Goal: Check status: Check status

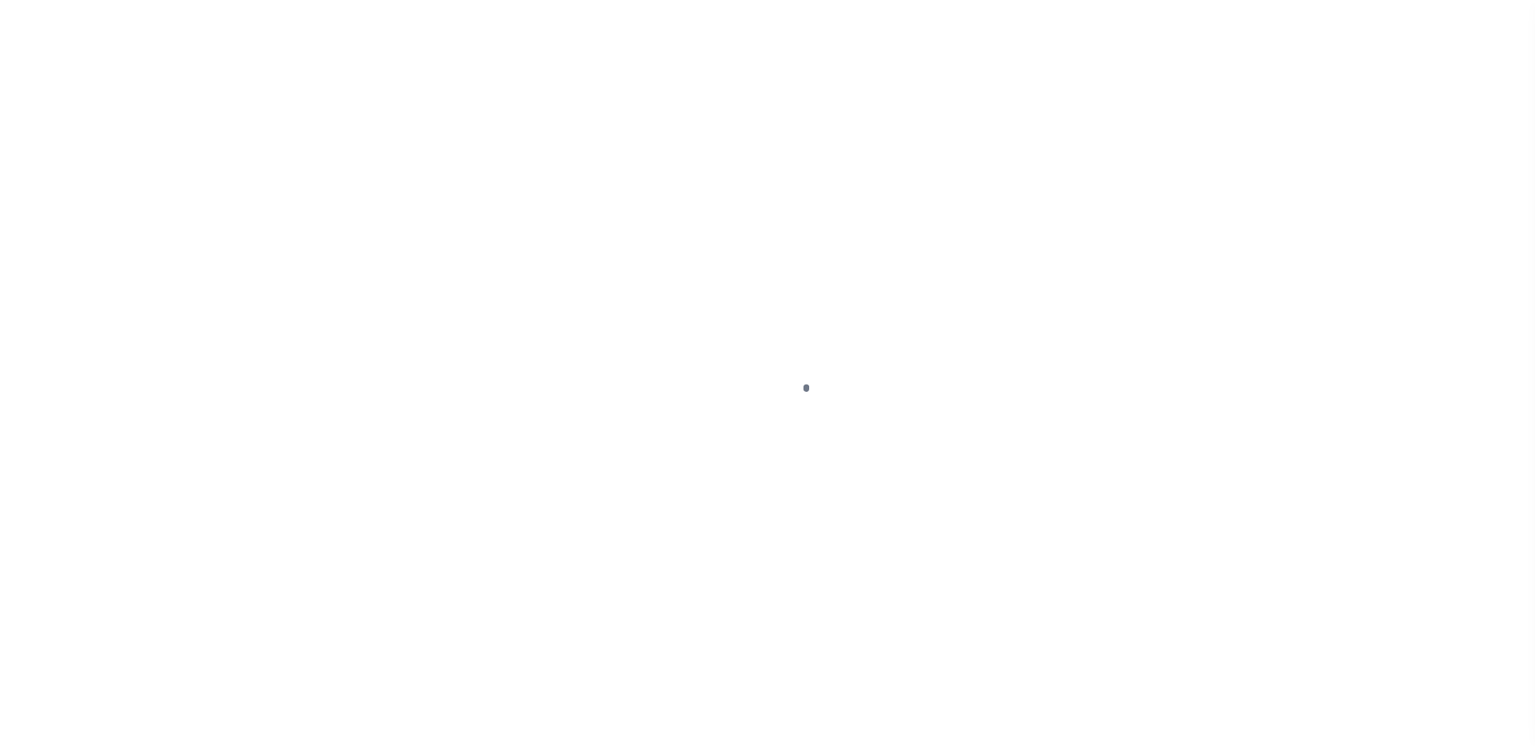
scroll to position [40, 0]
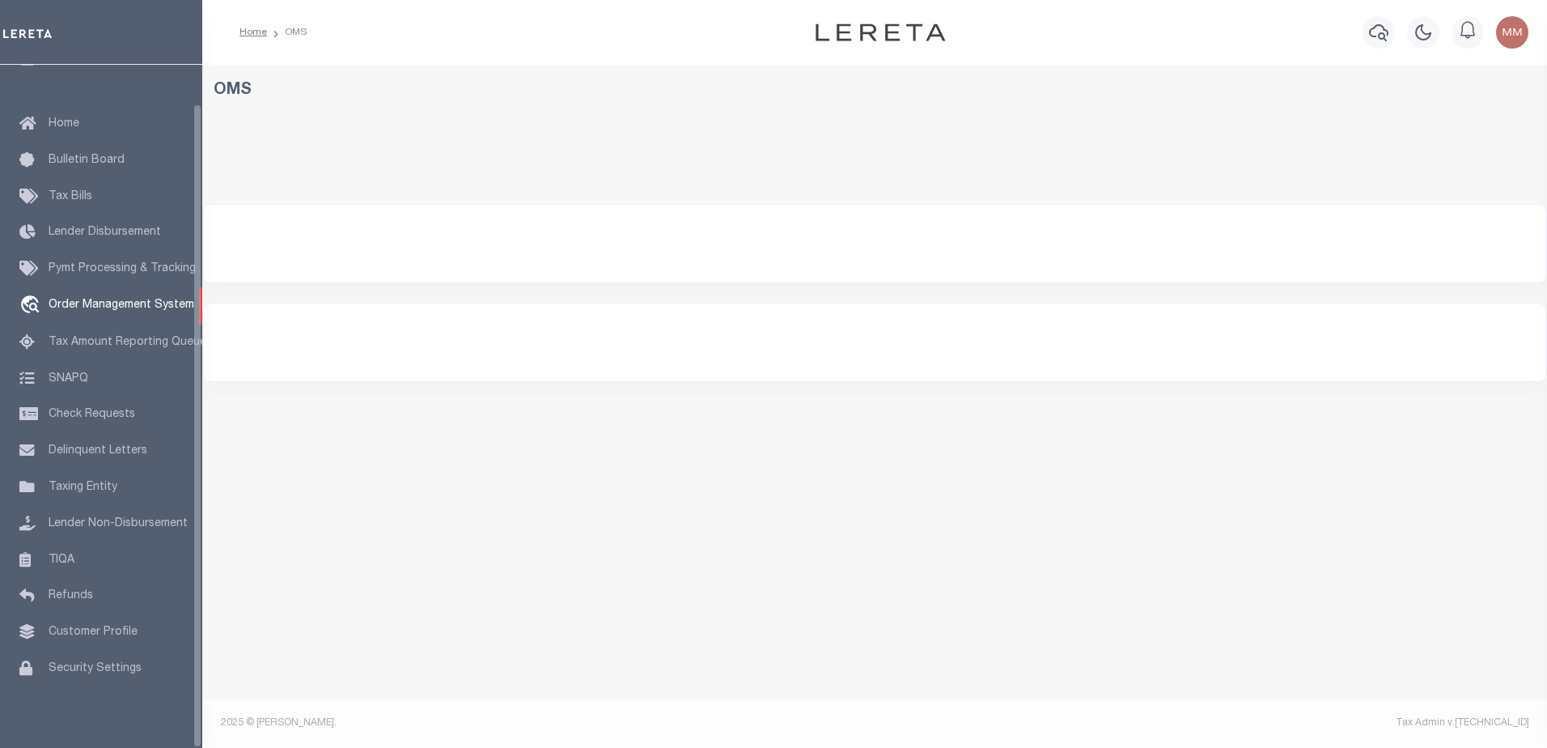
select select "200"
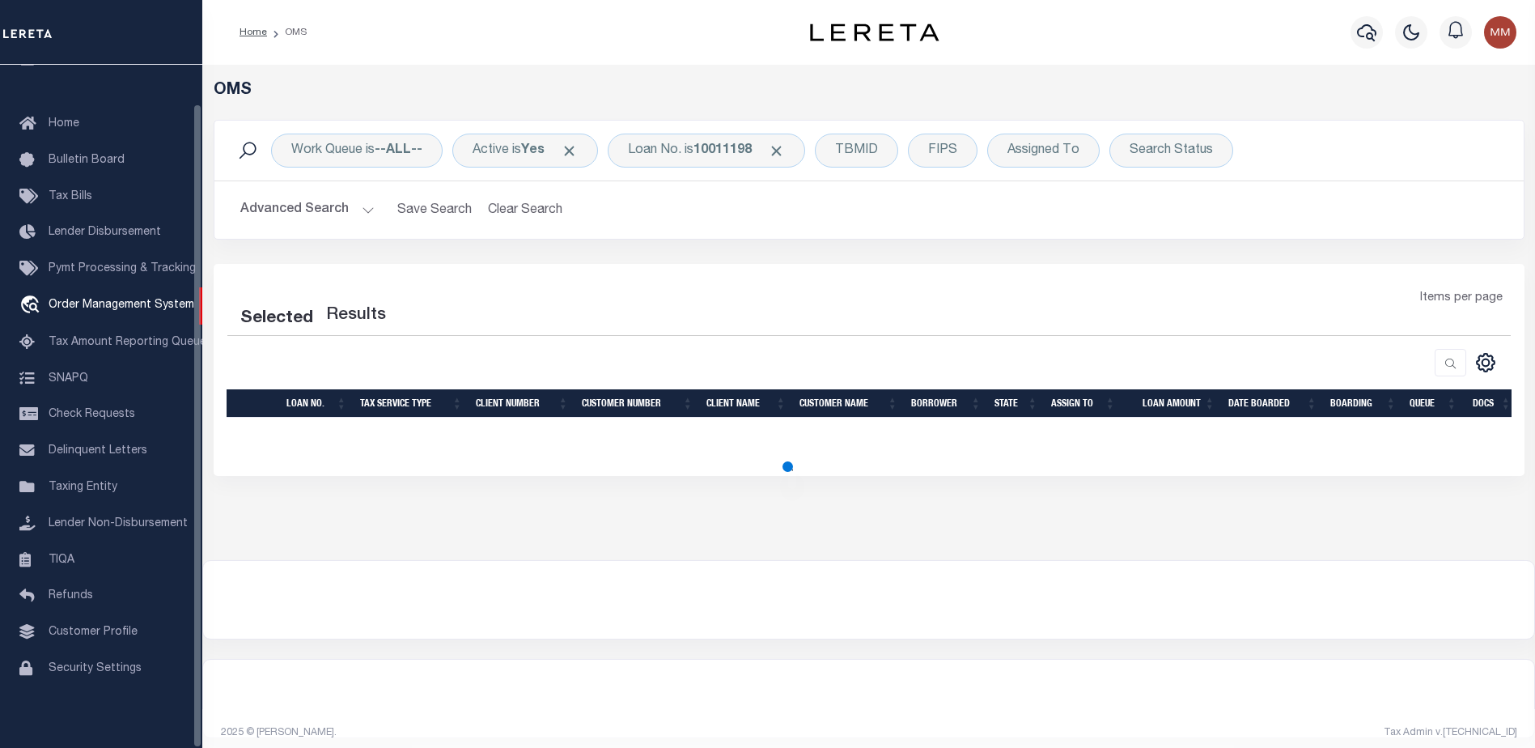
select select "200"
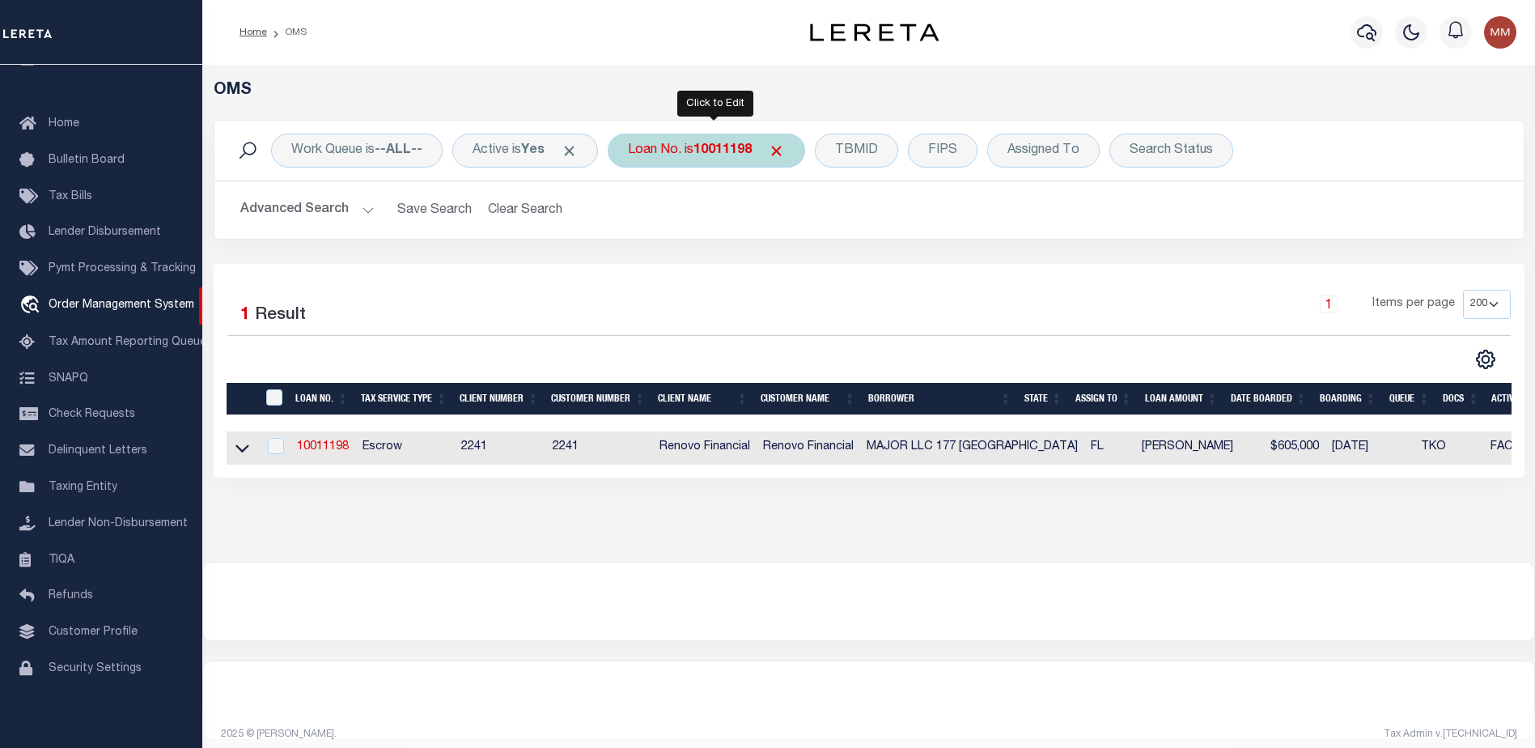
click at [710, 151] on b "10011198" at bounding box center [723, 150] width 58 height 13
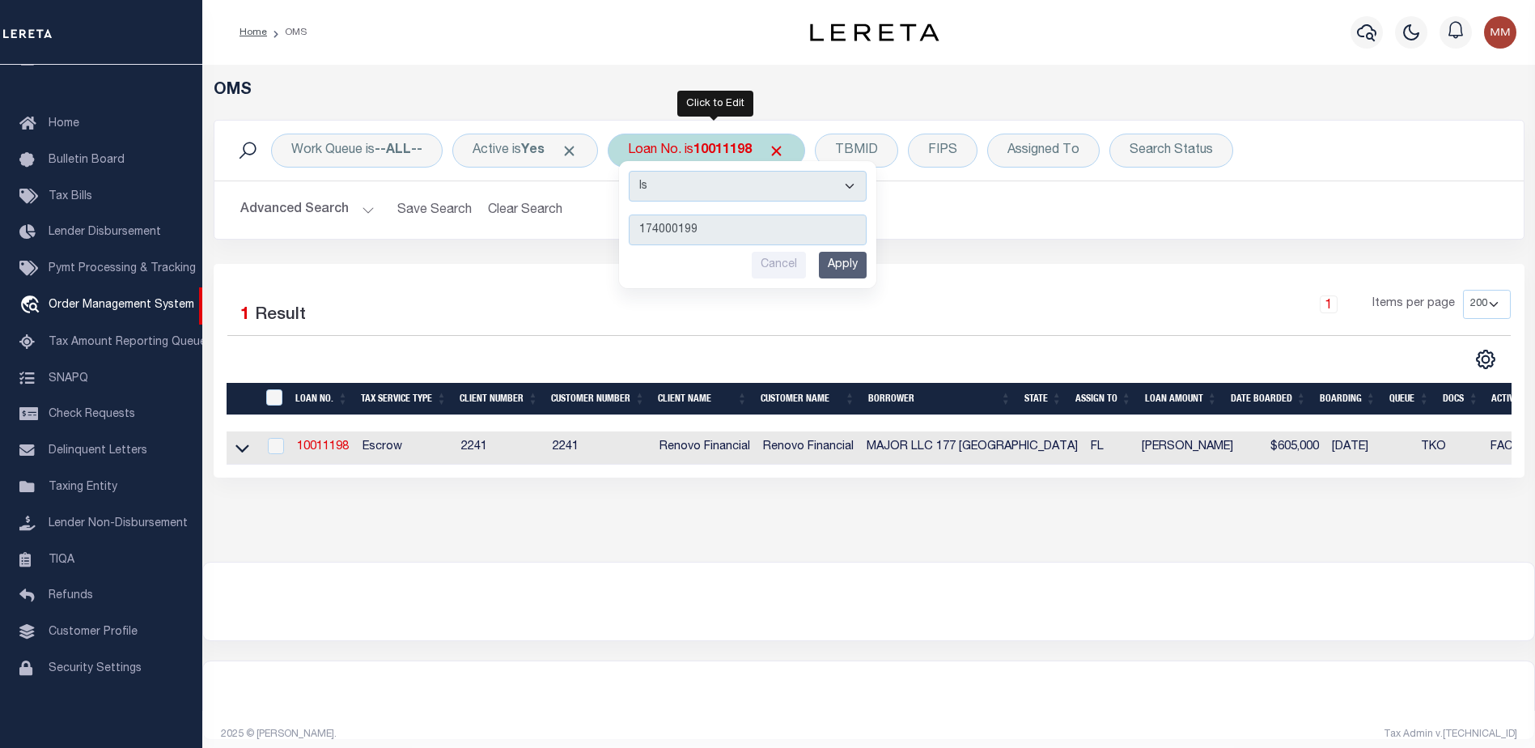
type input "1740001993"
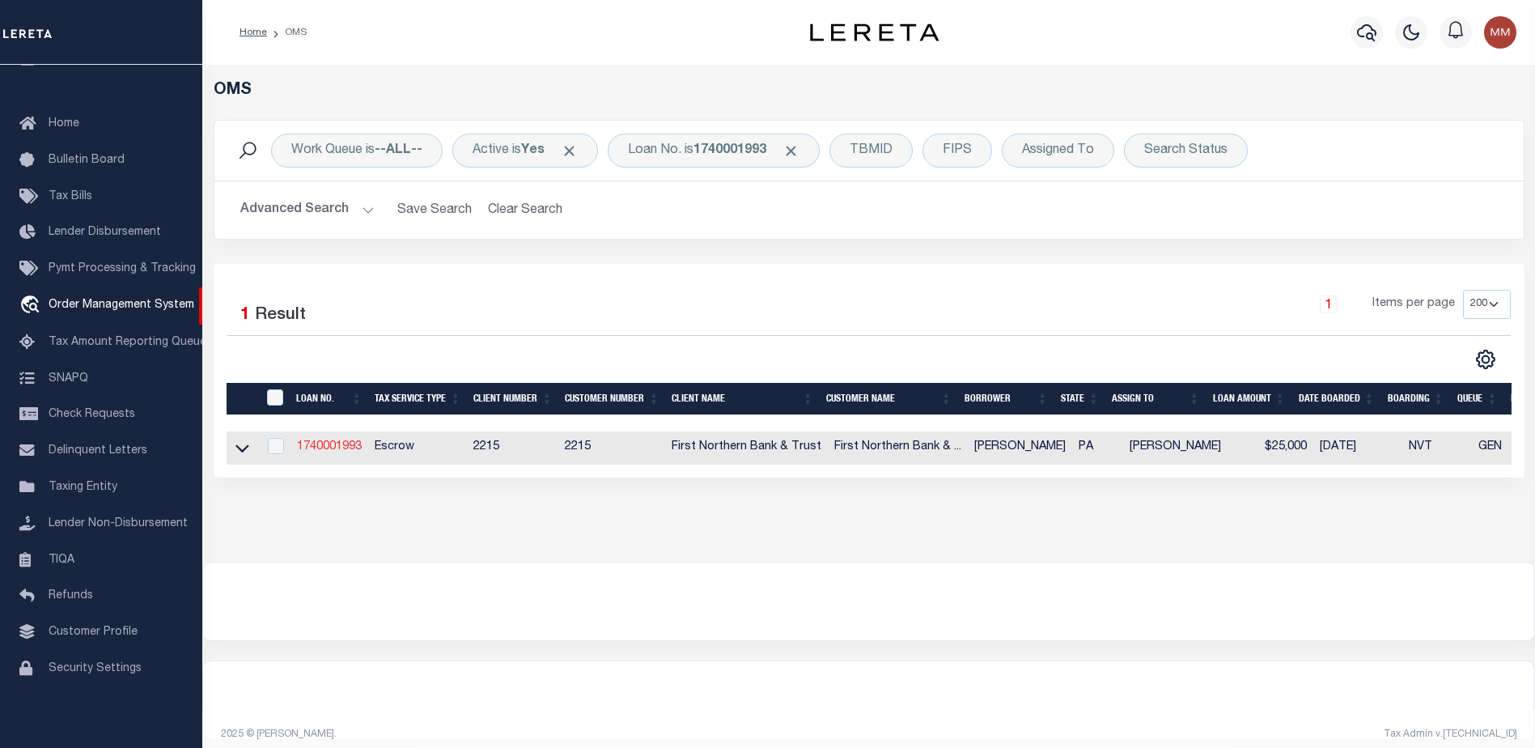
click at [313, 452] on link "1740001993" at bounding box center [329, 446] width 65 height 11
type input "1740001993"
type input "Ryan Heimbach"
select select
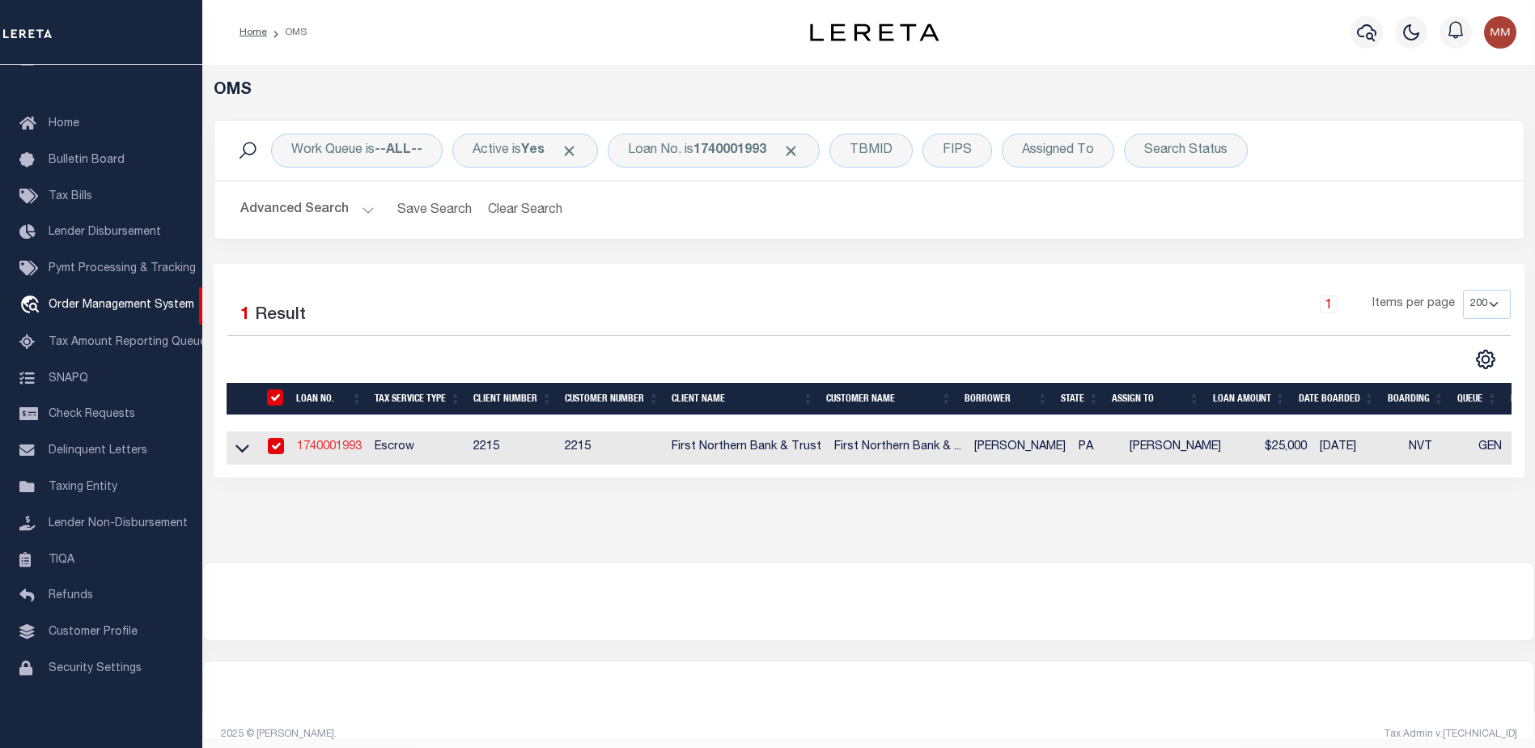
select select "Escrow"
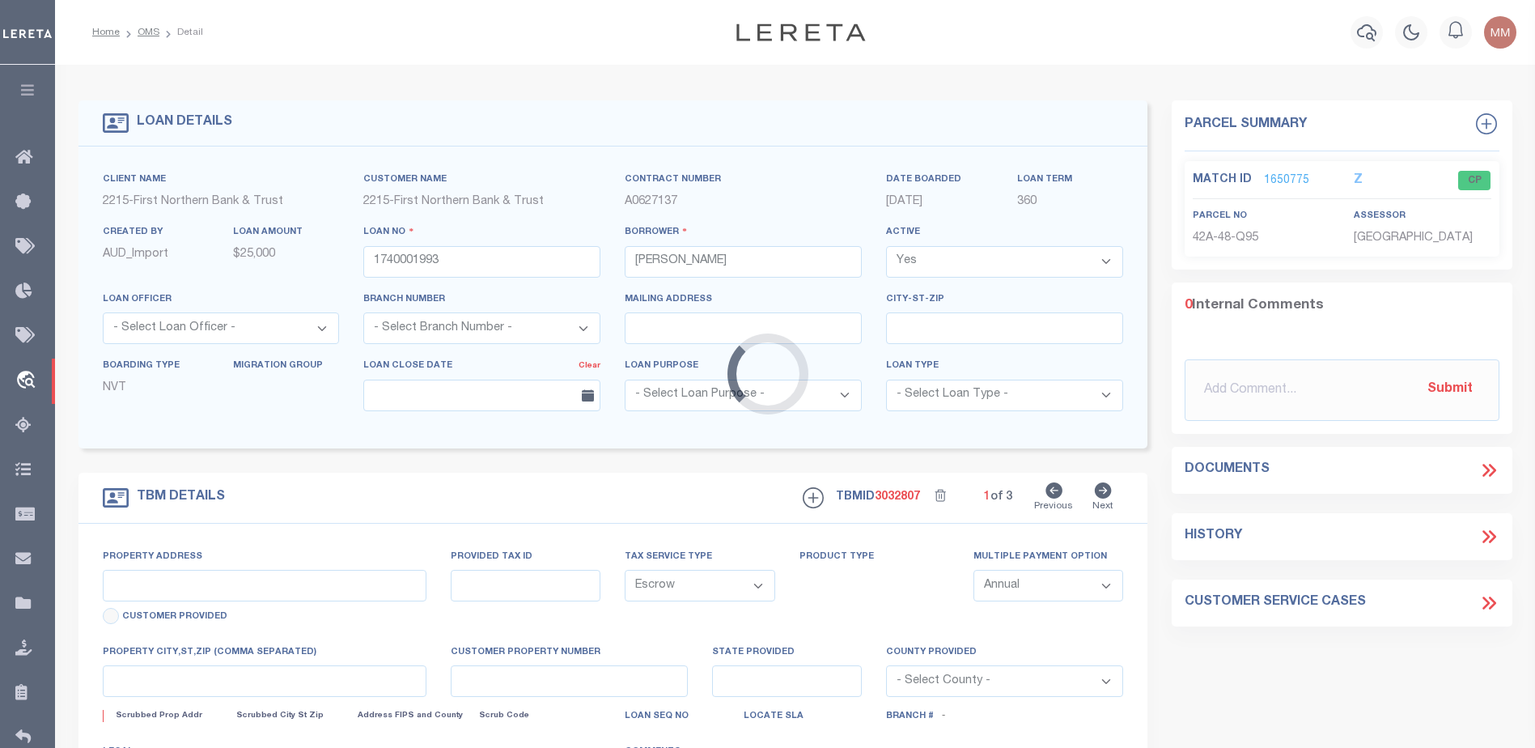
type input "120 Harvard Ave"
type input "170-42A-48-Q95"
select select
type input "[PERSON_NAME] PA 18071"
type input "PA"
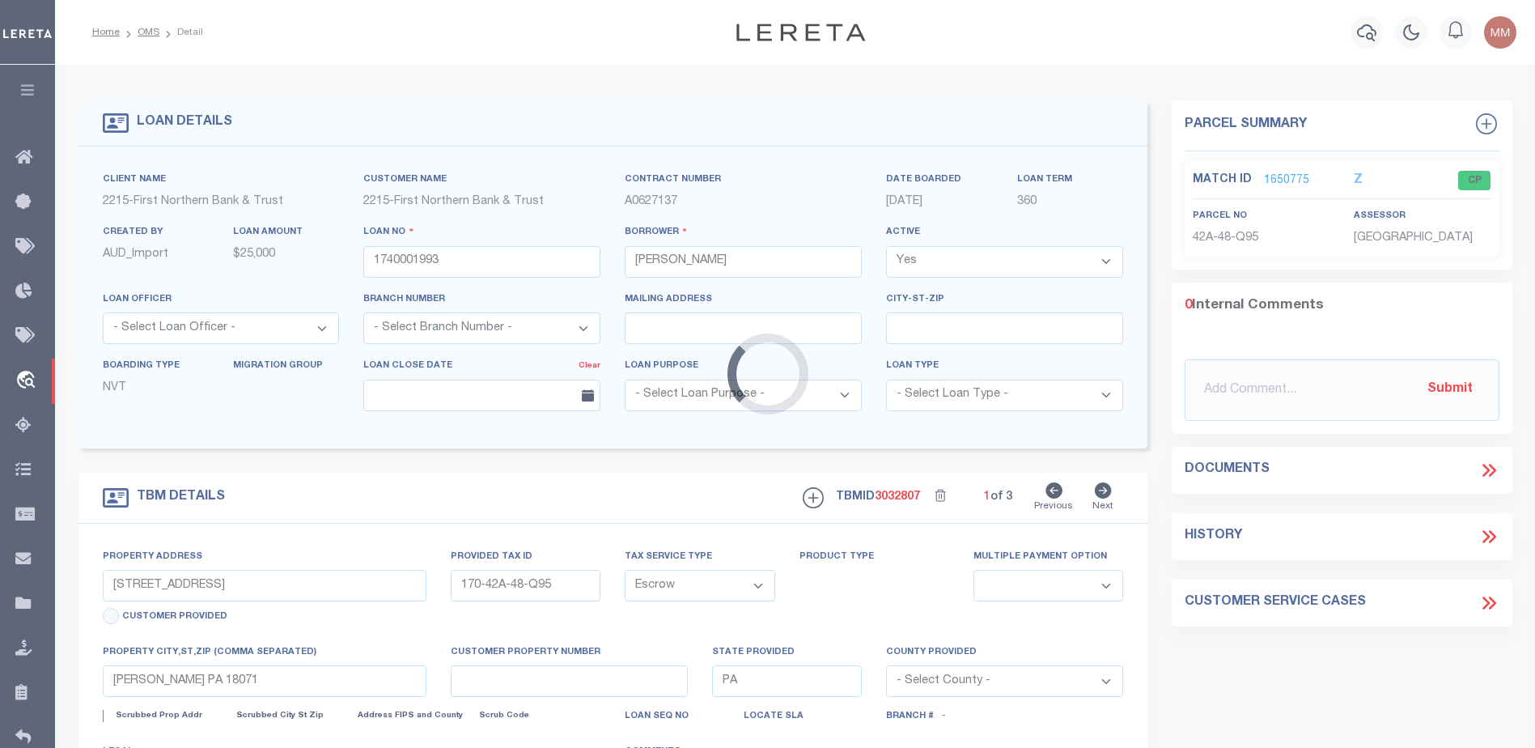
select select
type textarea "Liability subject to parcel provided"
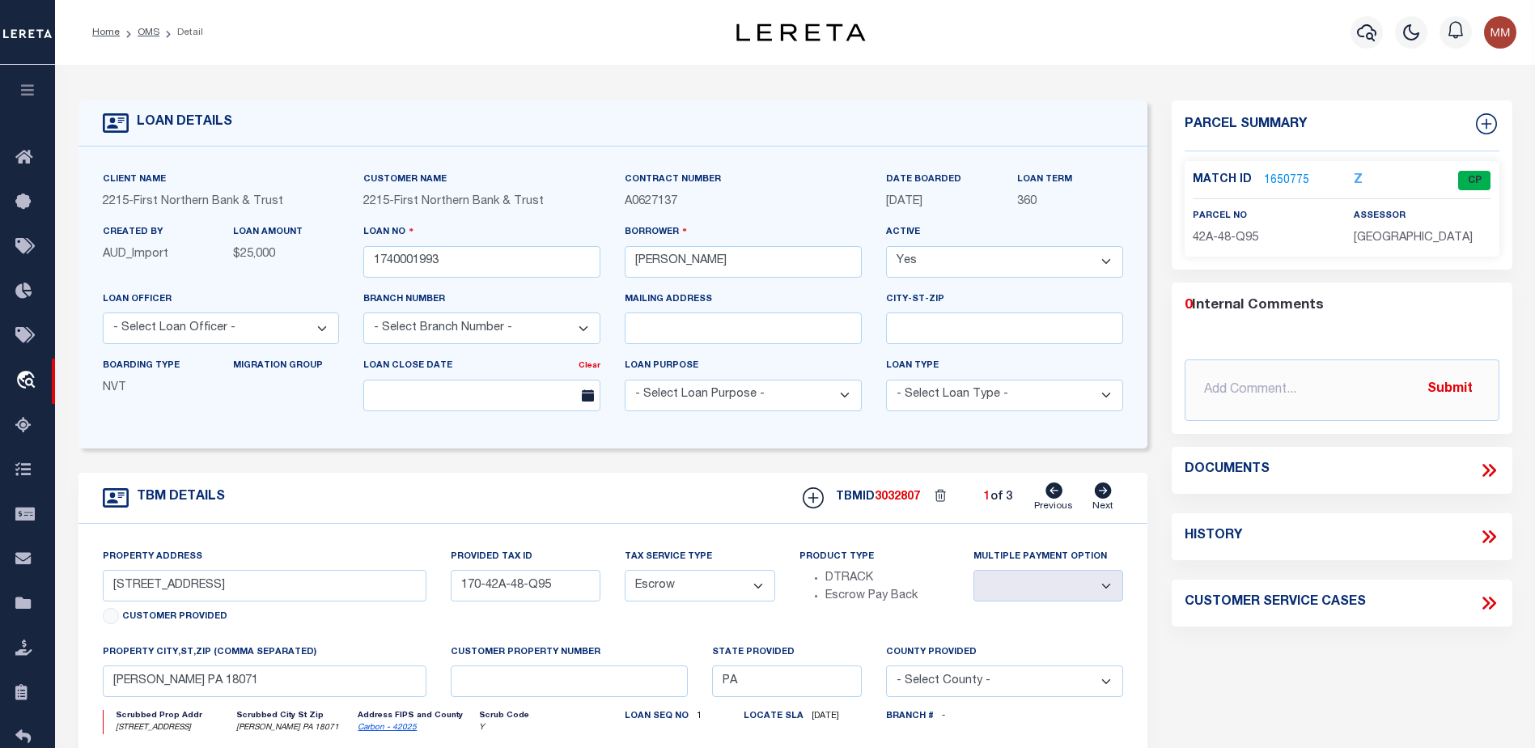
click at [1105, 489] on icon at bounding box center [1103, 490] width 17 height 16
type input "170-42A-48-Q107"
select select
click at [1284, 175] on link "1651081" at bounding box center [1286, 180] width 45 height 17
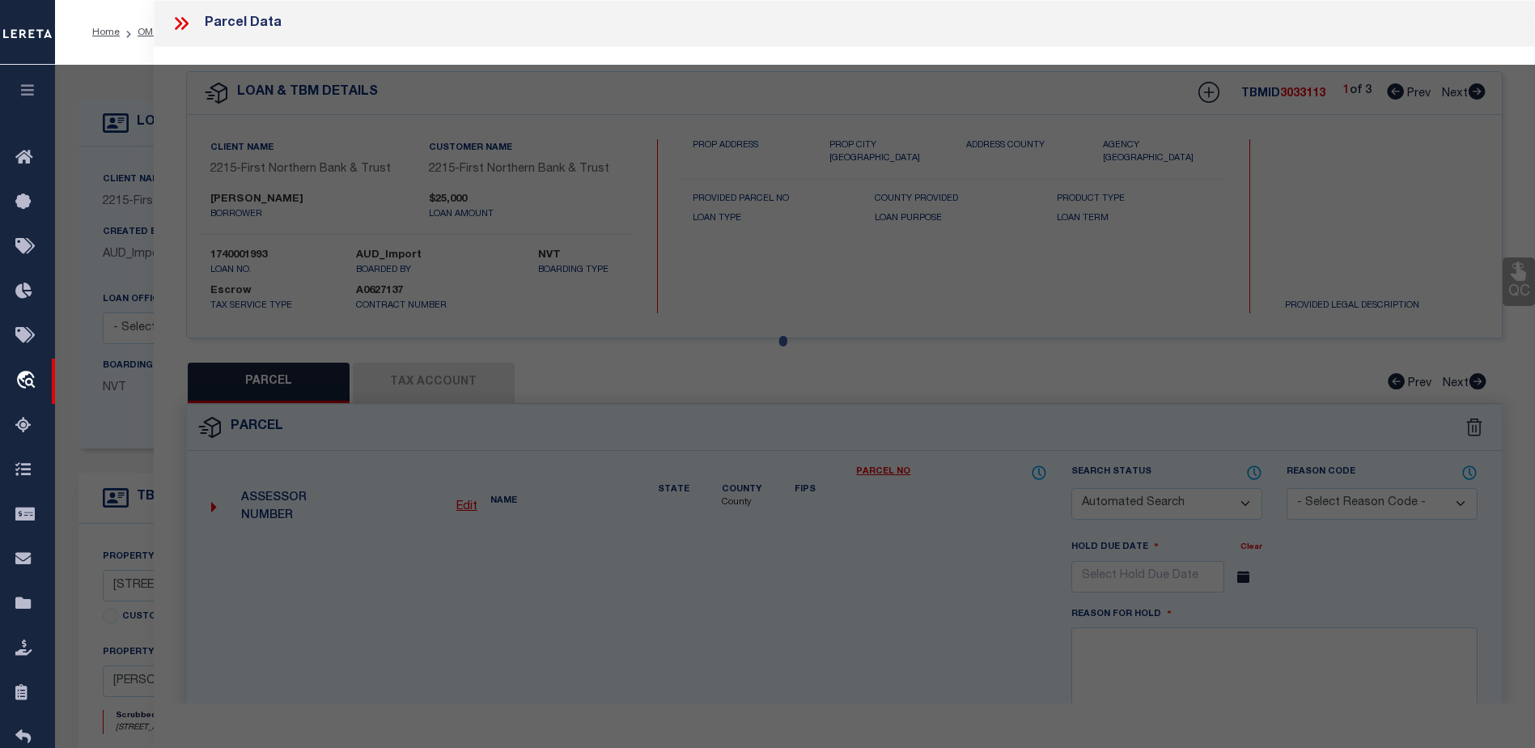
checkbox input "false"
select select "CP"
type input "Heimbach, Ryan & Valerie"
select select
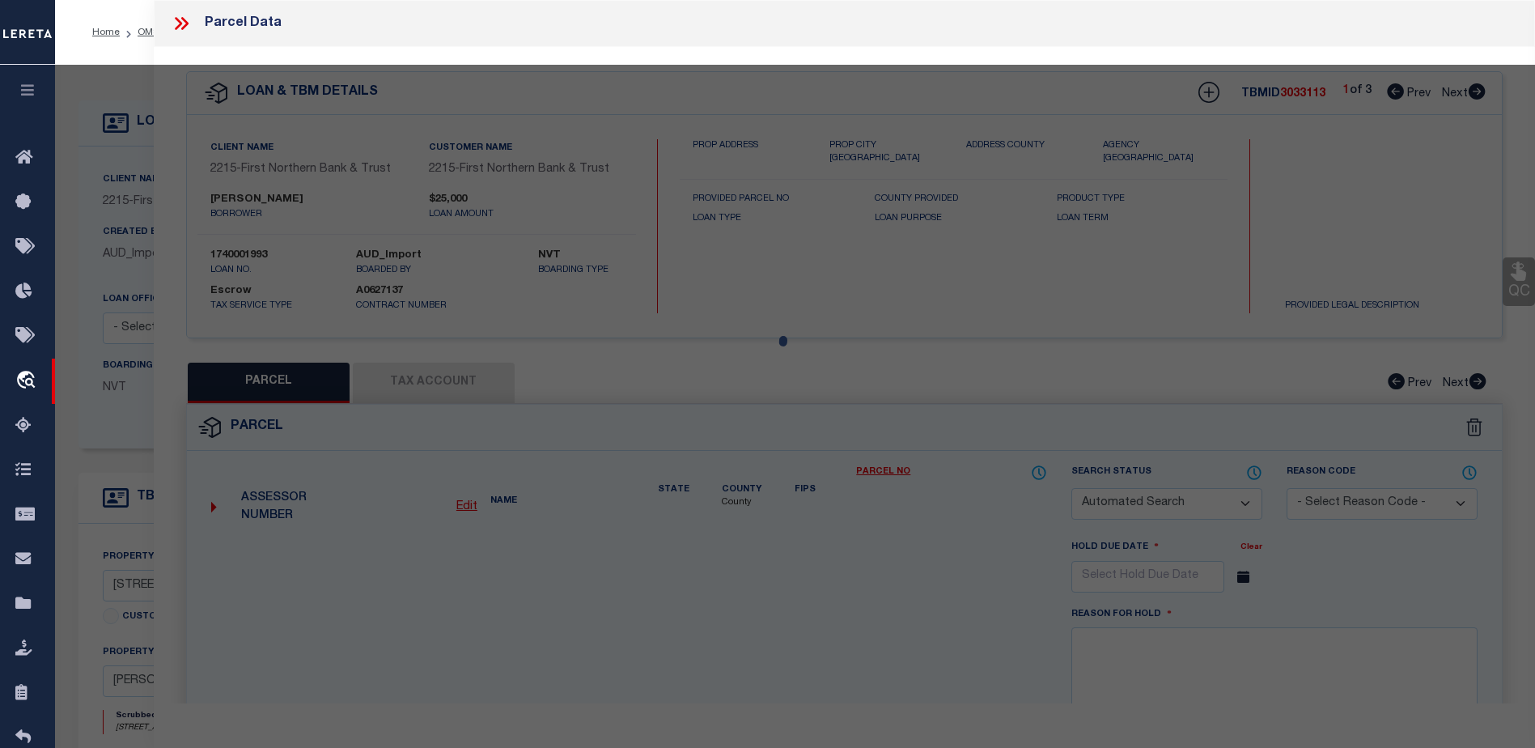
type input "First Street"
checkbox input "false"
type textarea "Total Acres for this Parcel 0.11"
type textarea "Tax ID Special Project"
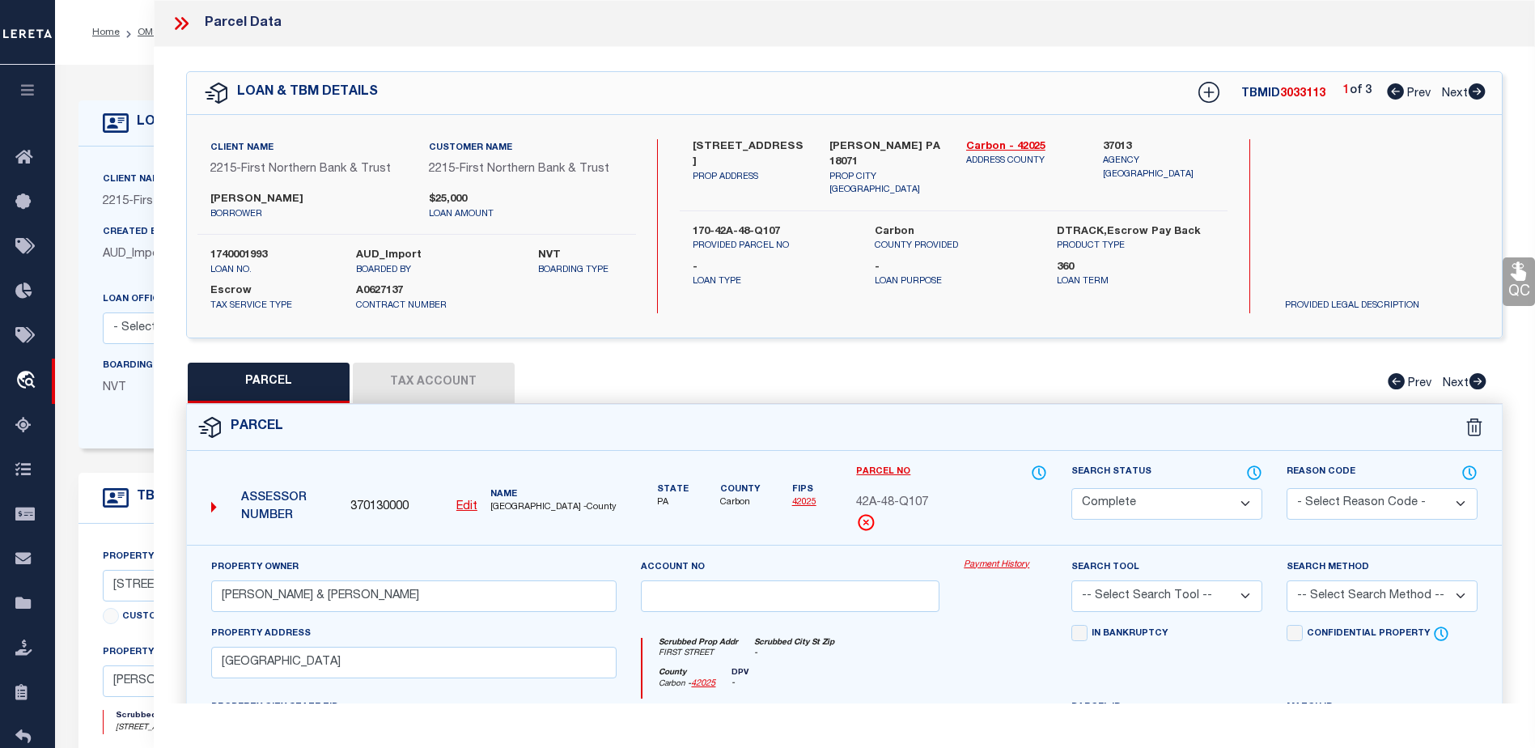
click at [971, 560] on link "Payment History" at bounding box center [1005, 565] width 83 height 14
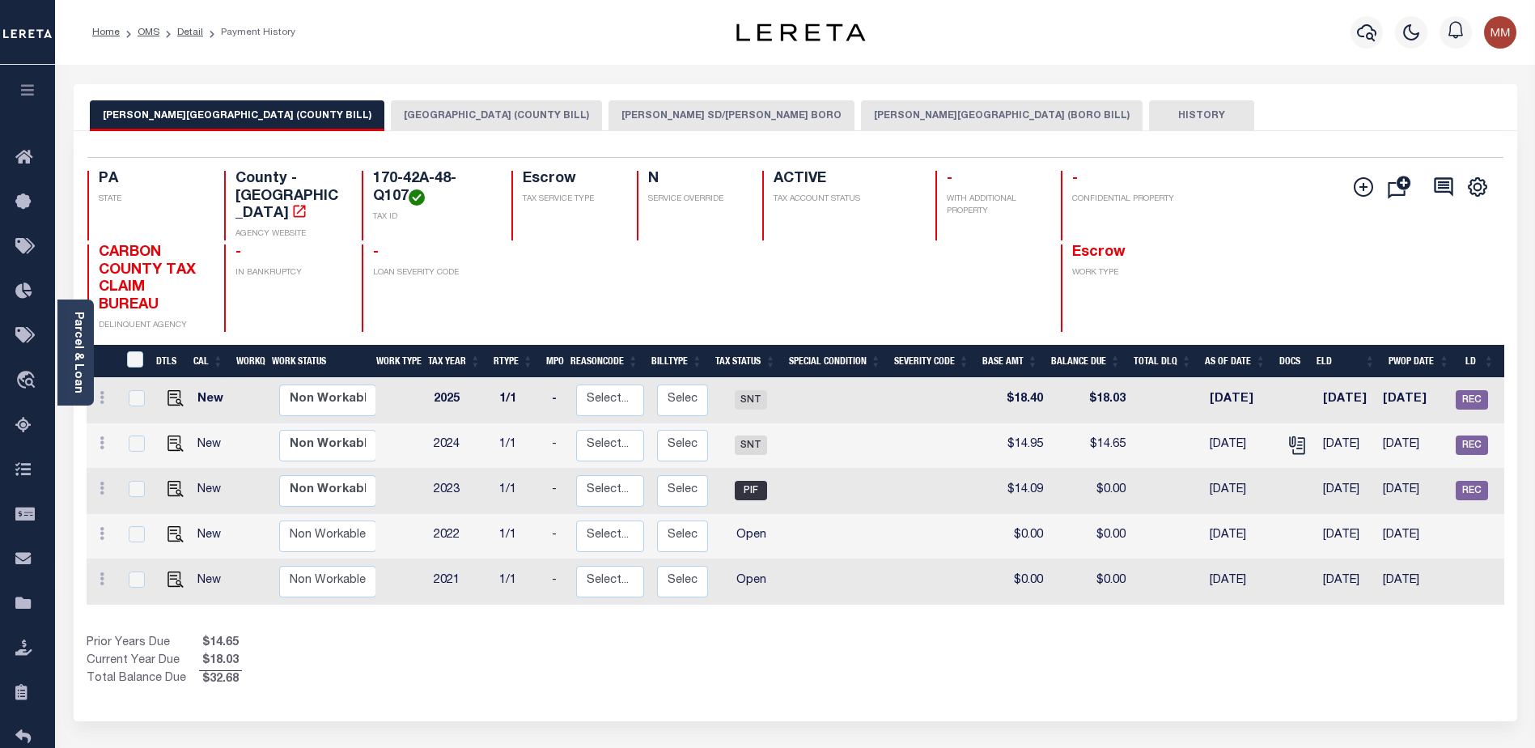
click at [621, 119] on button "PALMERTON SD/PALMERTON BORO" at bounding box center [732, 115] width 246 height 31
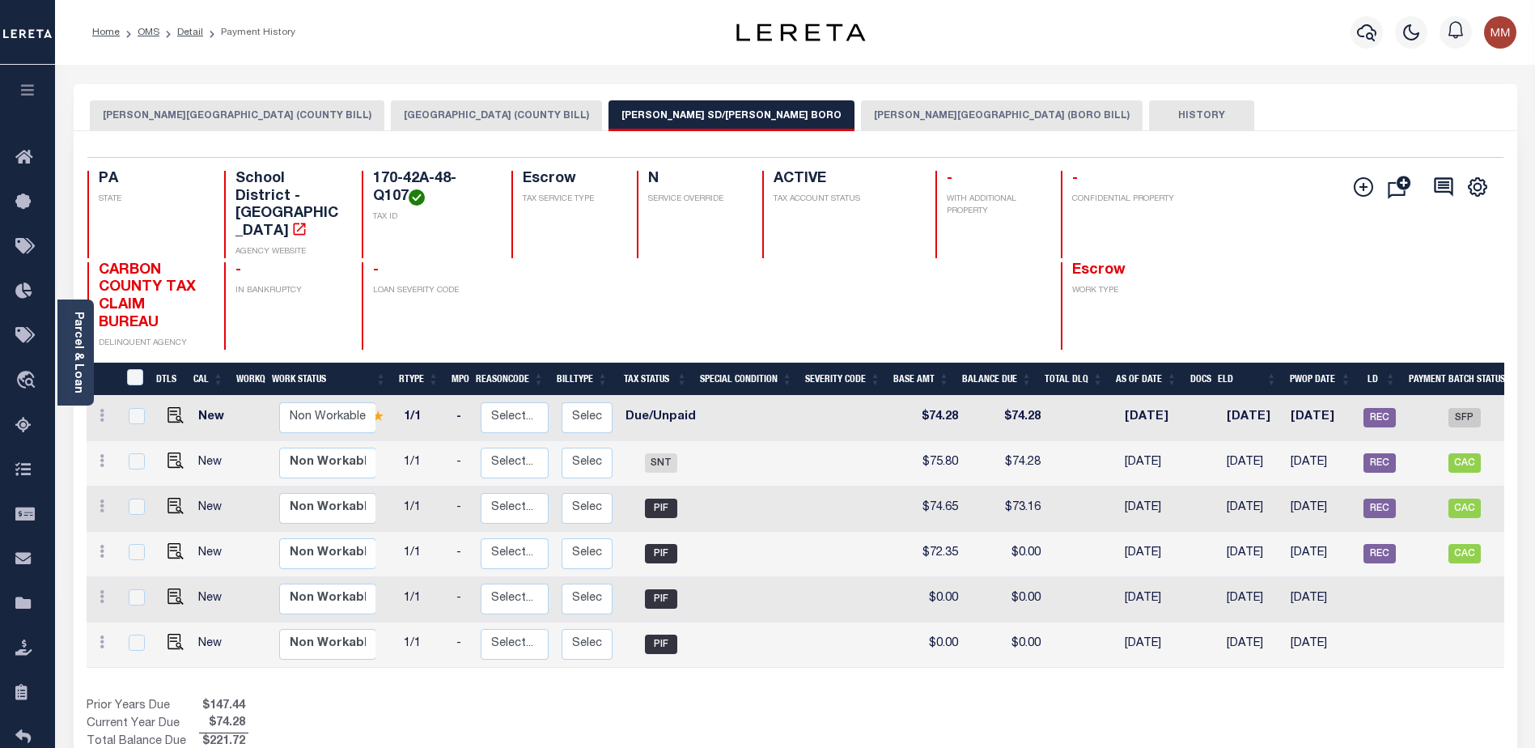
scroll to position [0, 104]
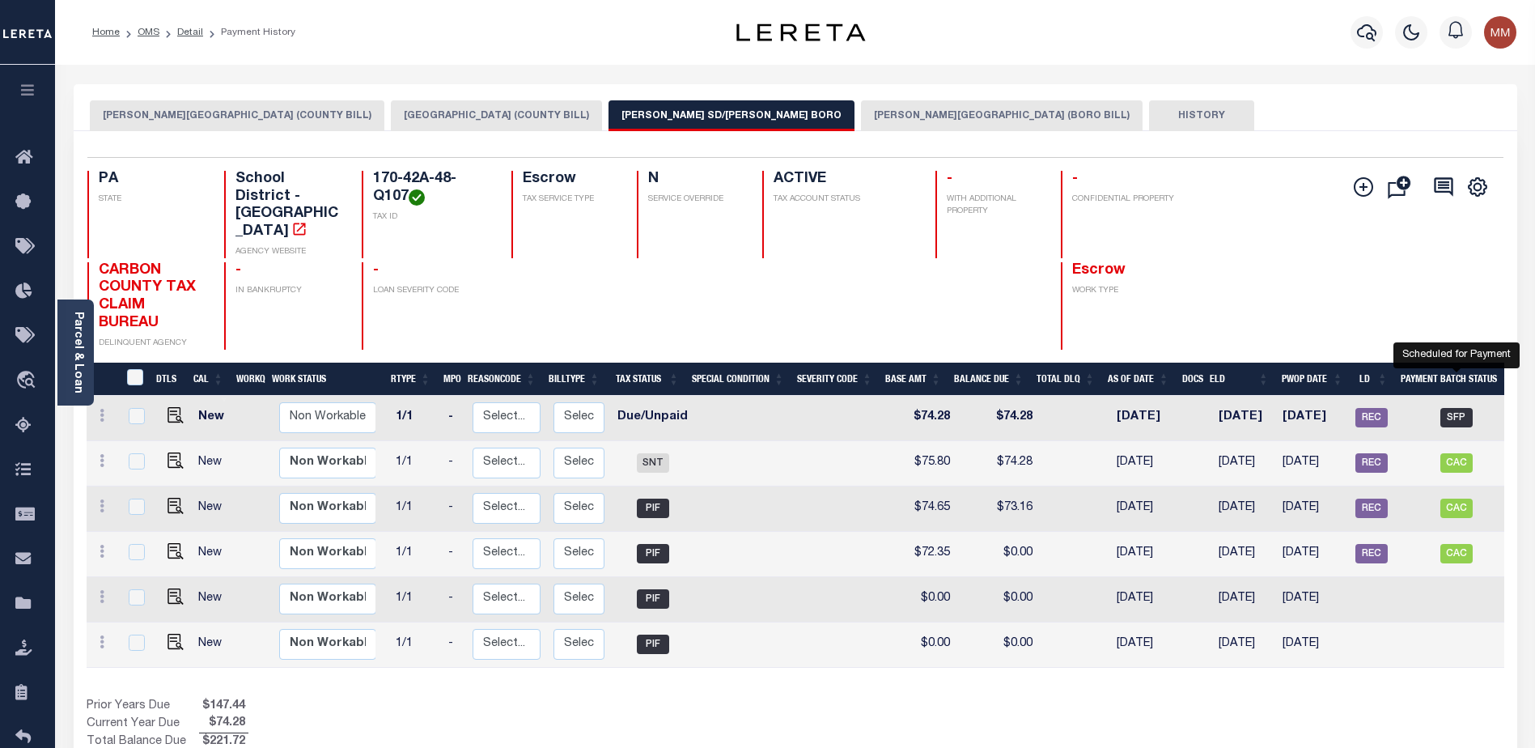
click at [1449, 408] on span "SFP" at bounding box center [1456, 417] width 32 height 19
checkbox input "true"
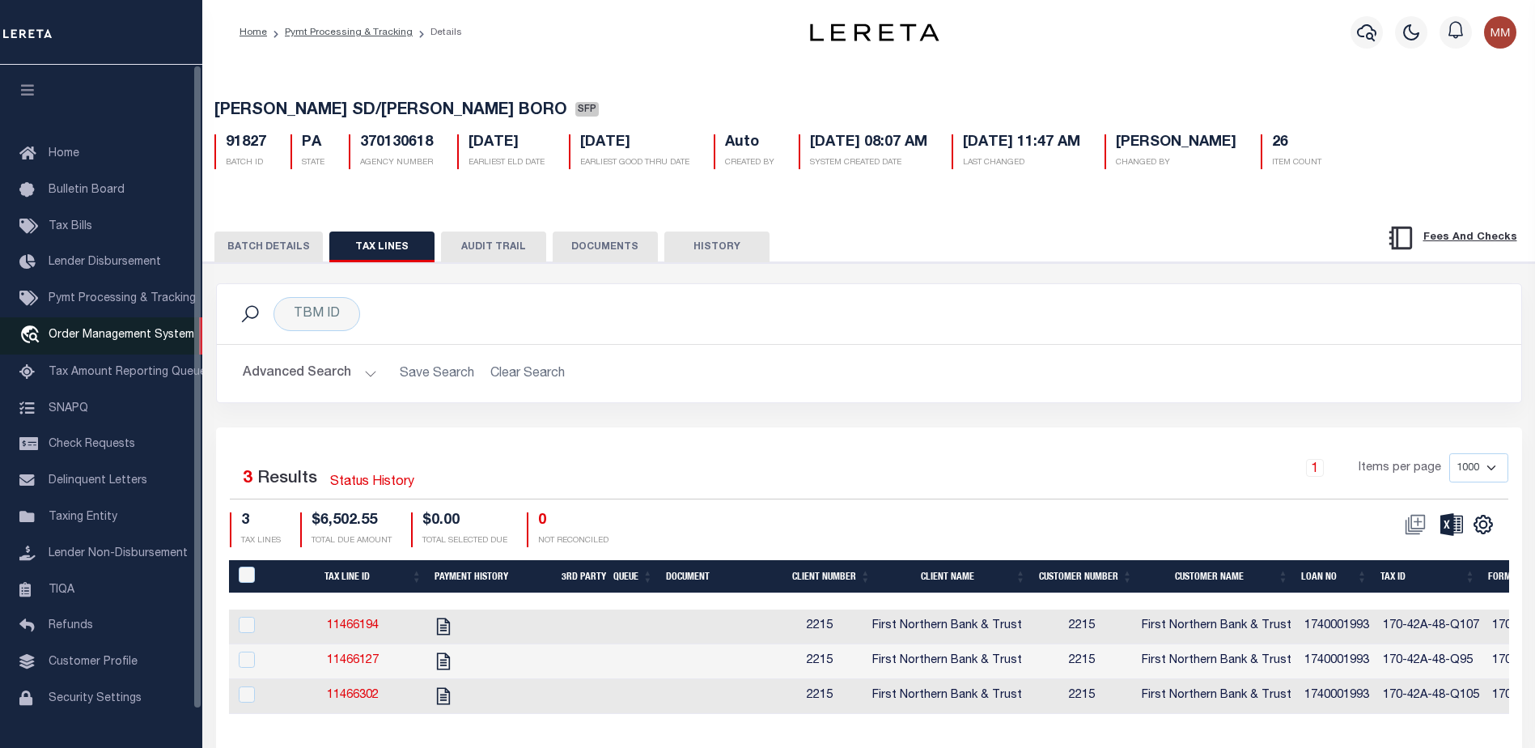
click at [104, 336] on span "Order Management System" at bounding box center [122, 334] width 146 height 11
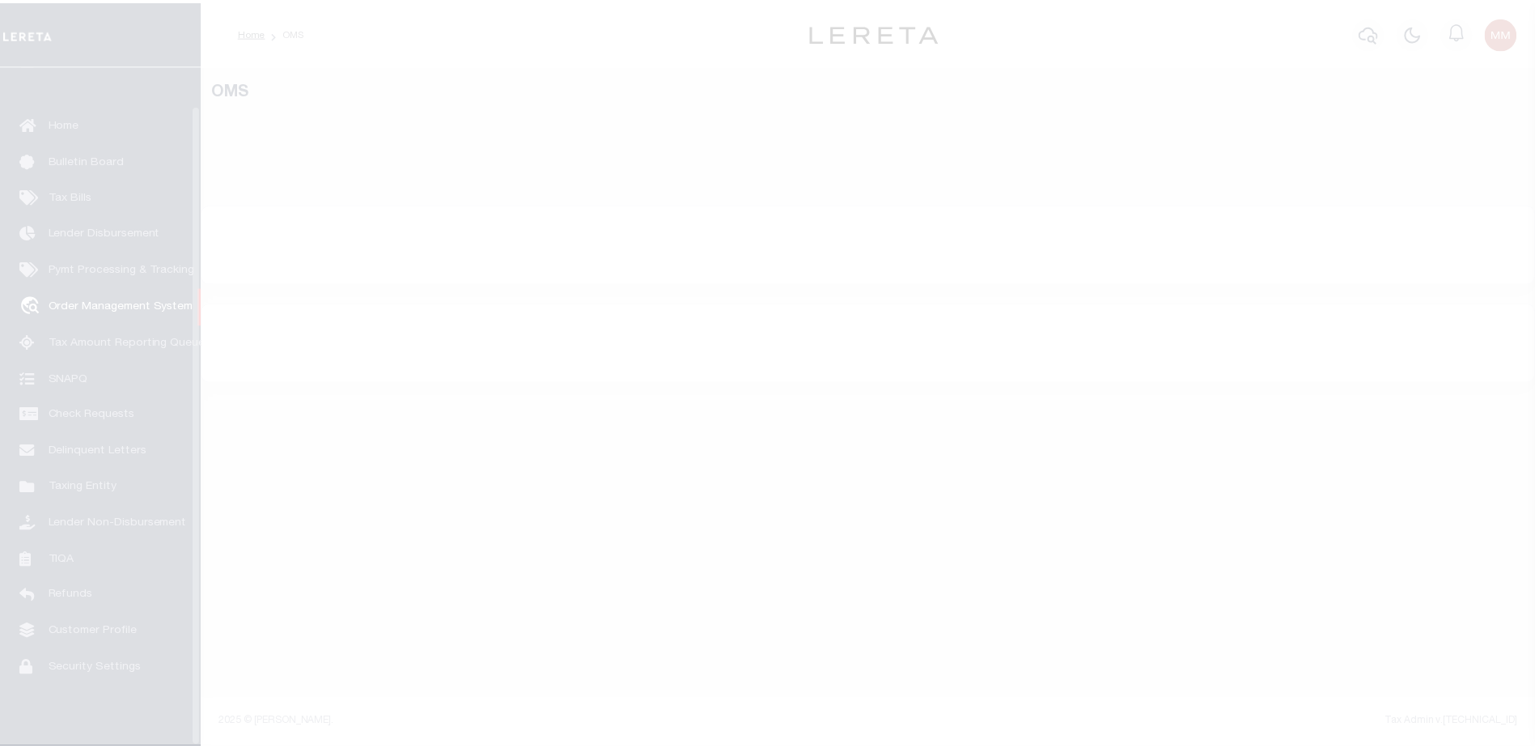
scroll to position [40, 0]
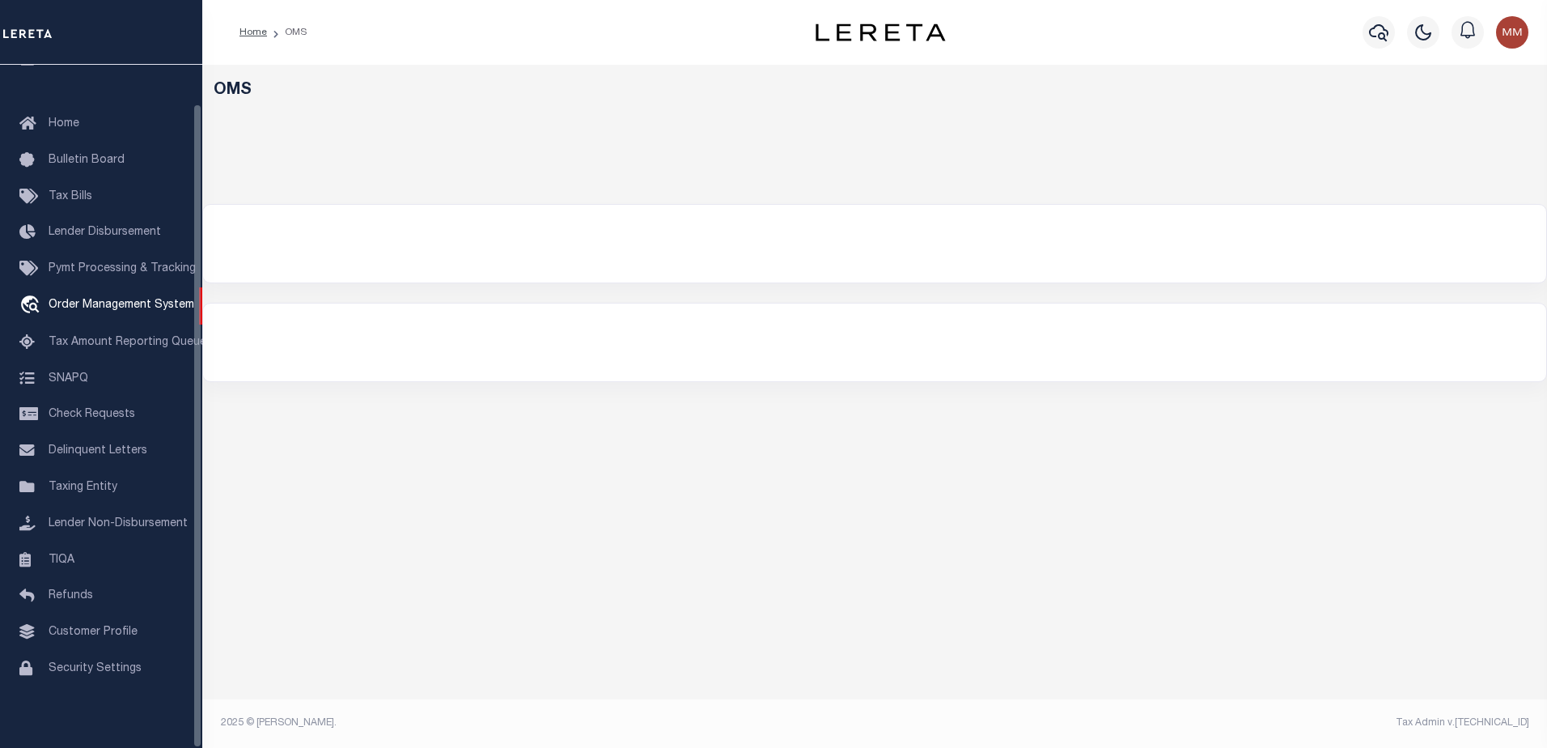
select select "200"
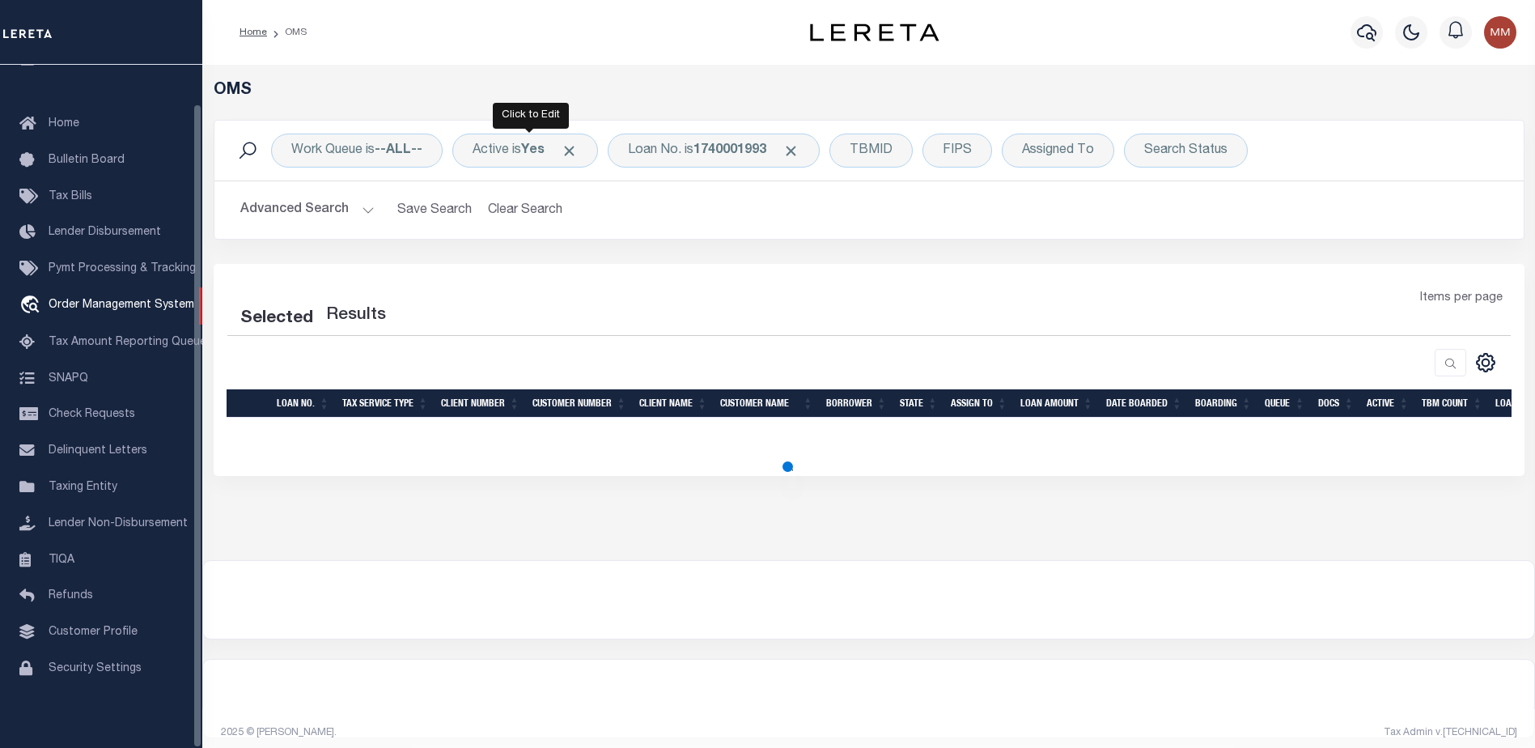
select select "200"
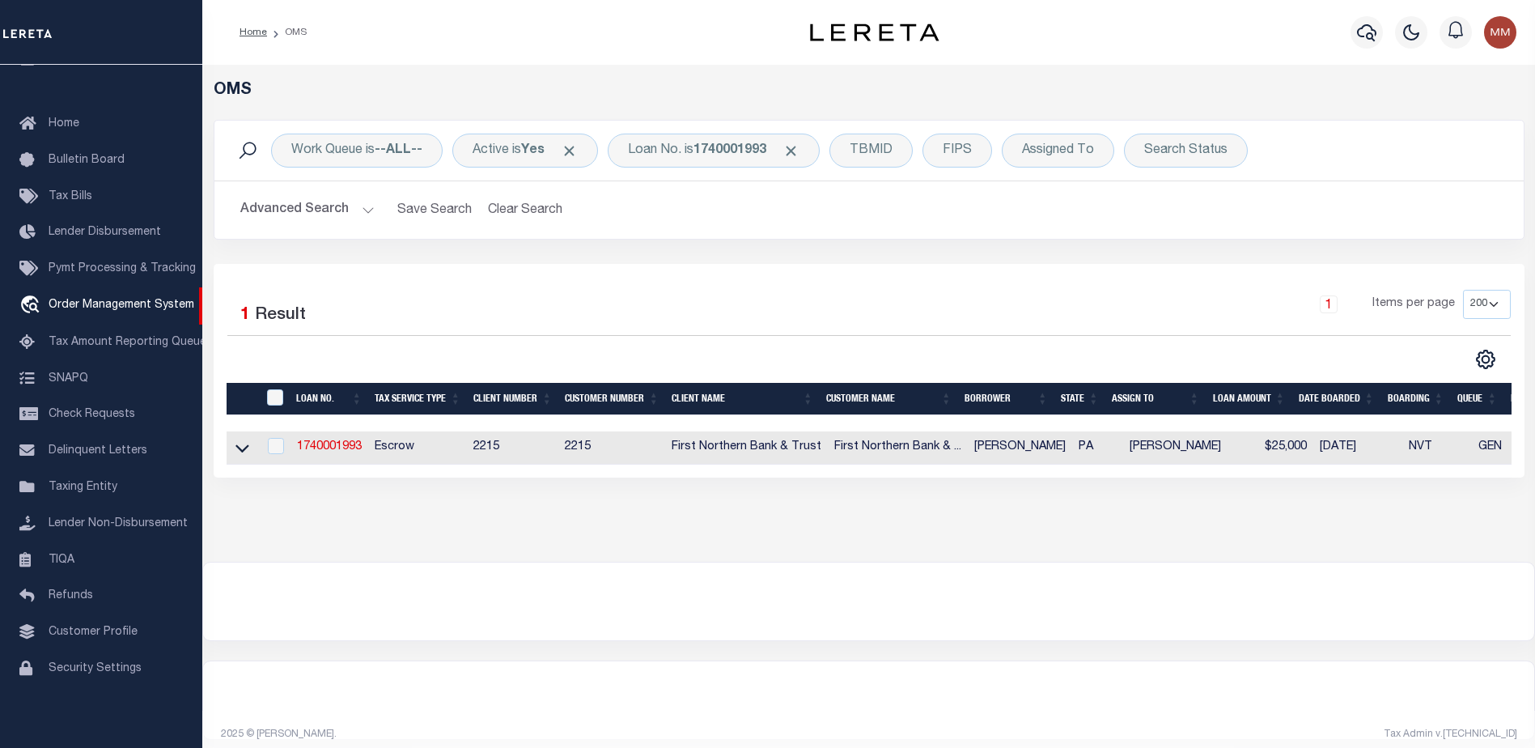
click at [404, 447] on td "Escrow" at bounding box center [417, 447] width 99 height 33
checkbox input "true"
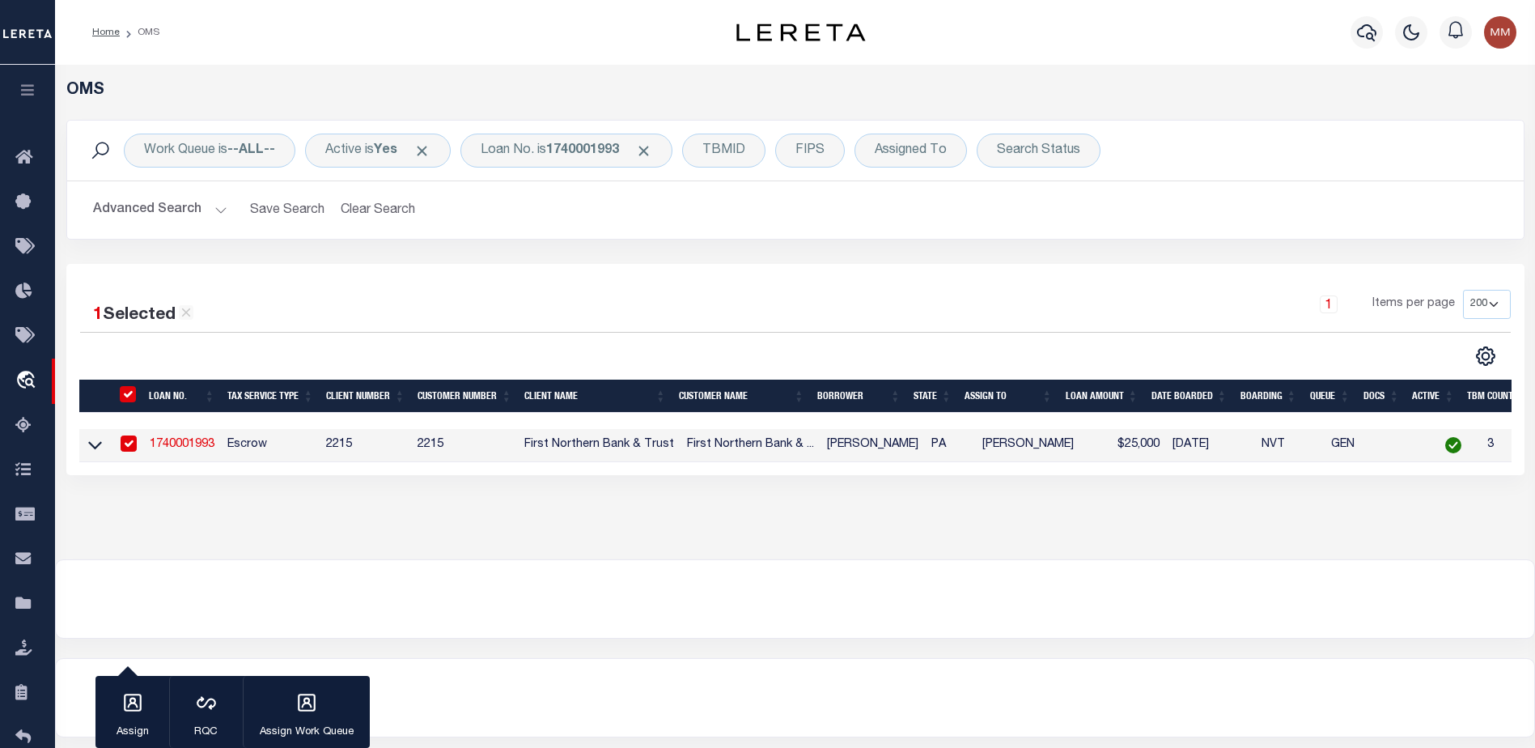
click at [186, 448] on link "1740001993" at bounding box center [182, 444] width 65 height 11
type input "1740001993"
type input "Ryan Heimbach"
select select
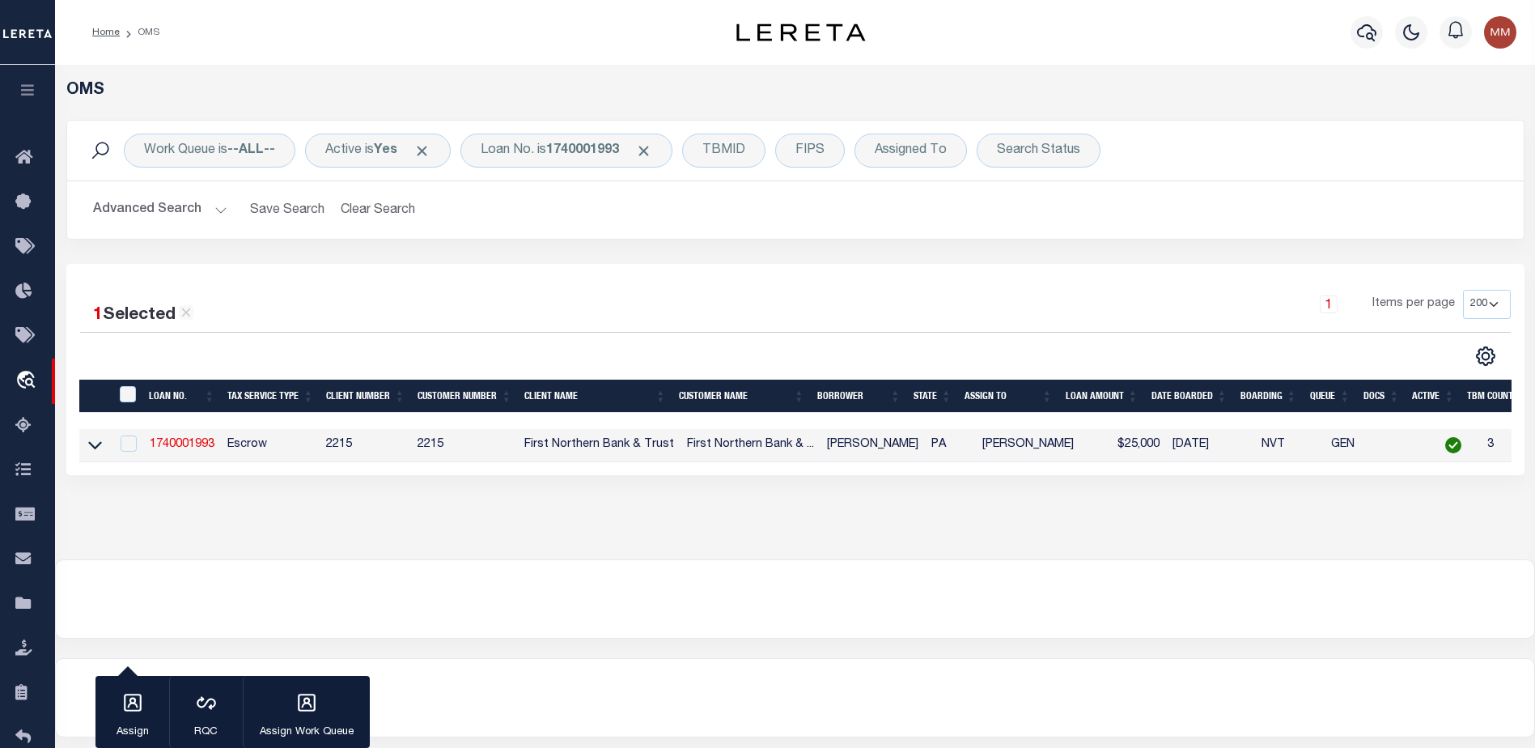
select select "Escrow"
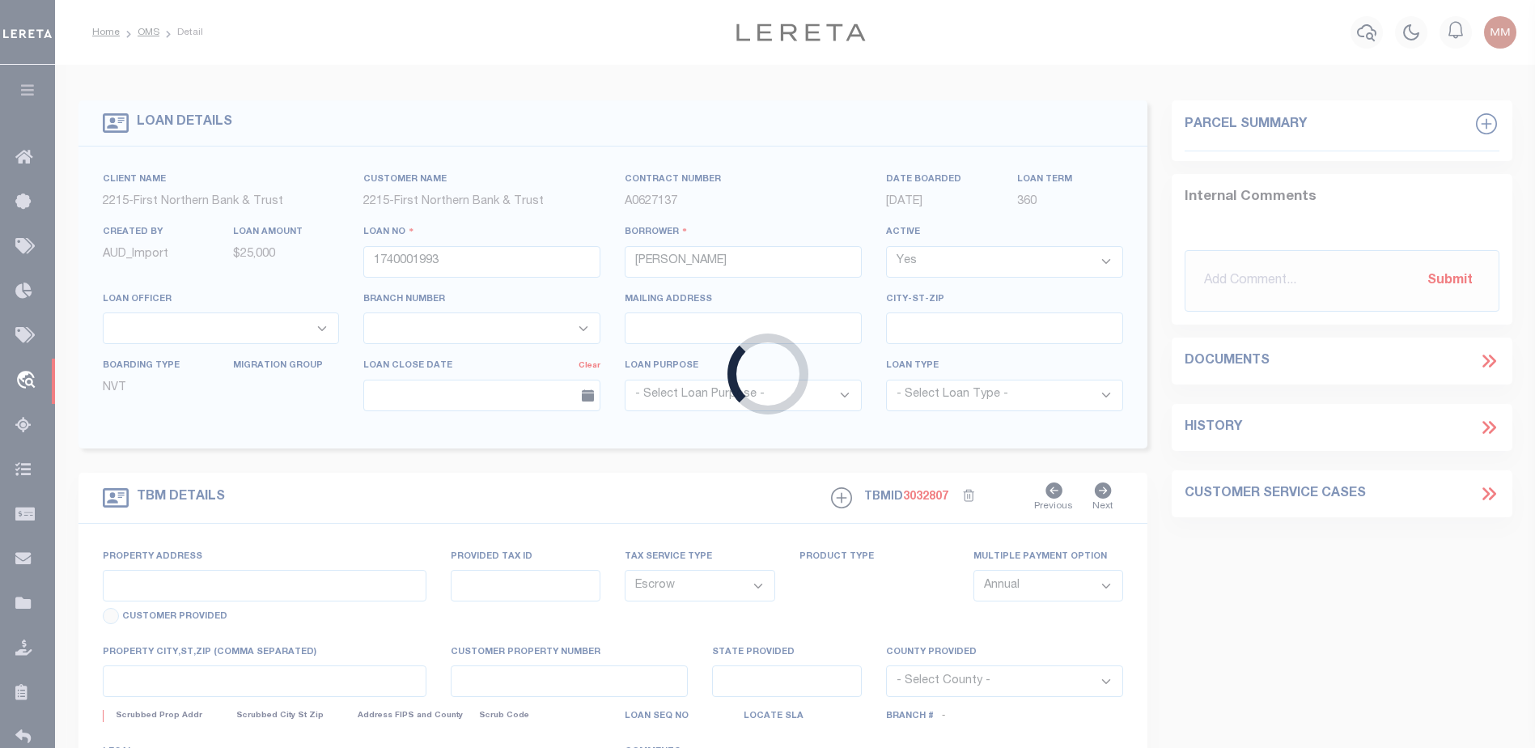
type input "120 Harvard Ave"
type input "170-42A-48-Q95"
select select
type input "Palmerton PA 18071"
type input "PA"
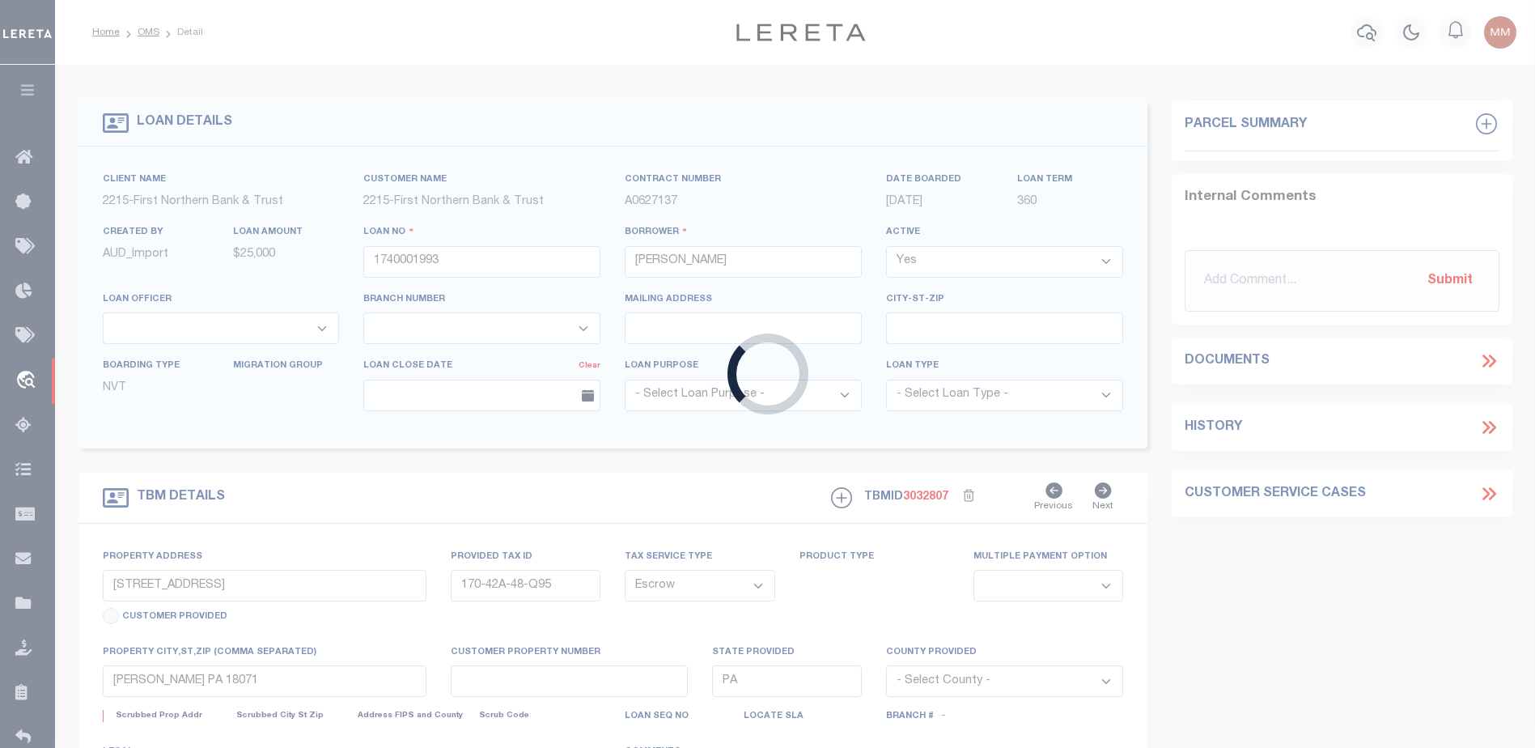
select select
type textarea "Liability subject to parcel provided"
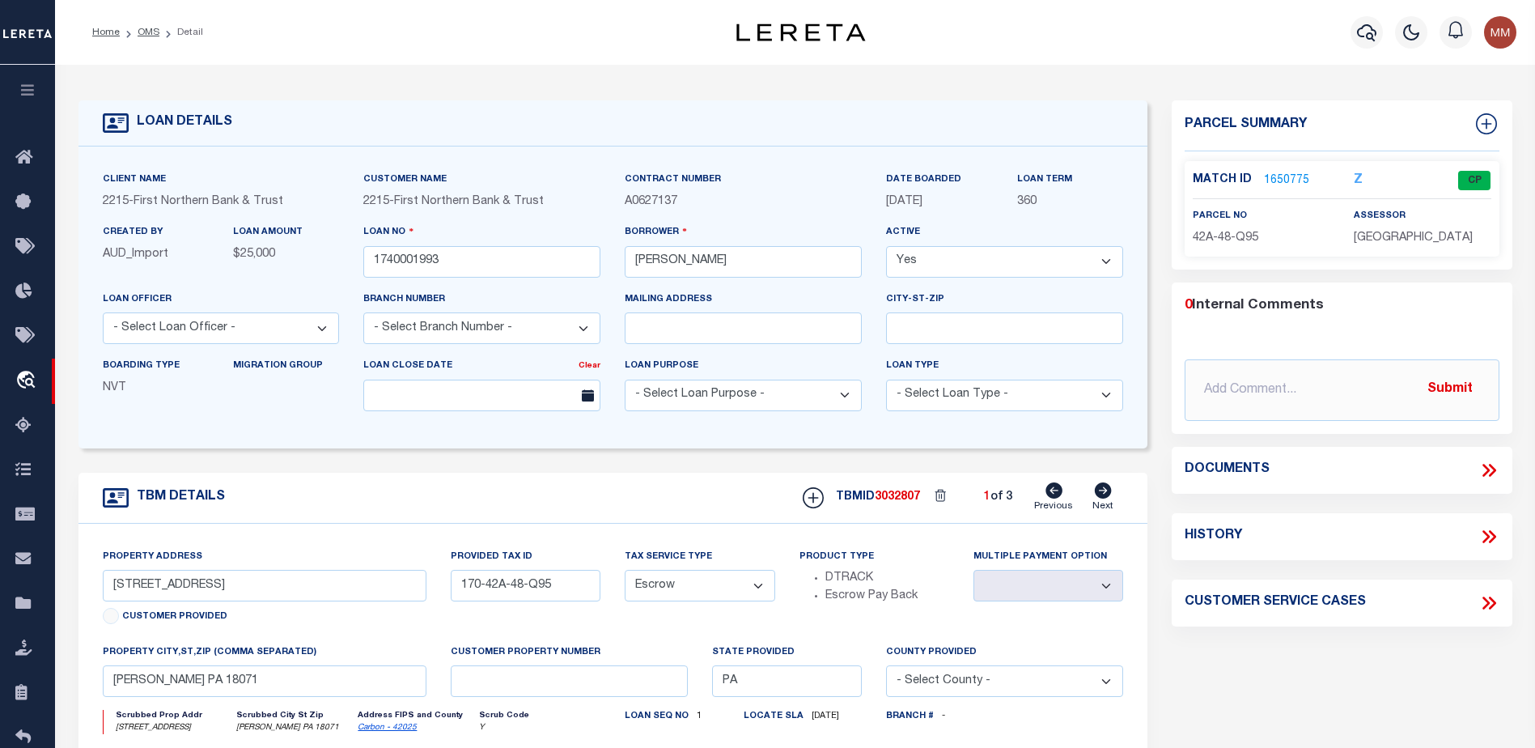
click at [1103, 498] on icon at bounding box center [1103, 490] width 17 height 16
type input "170-42A-48-Q107"
select select
click at [1275, 175] on link "1651081" at bounding box center [1286, 180] width 45 height 17
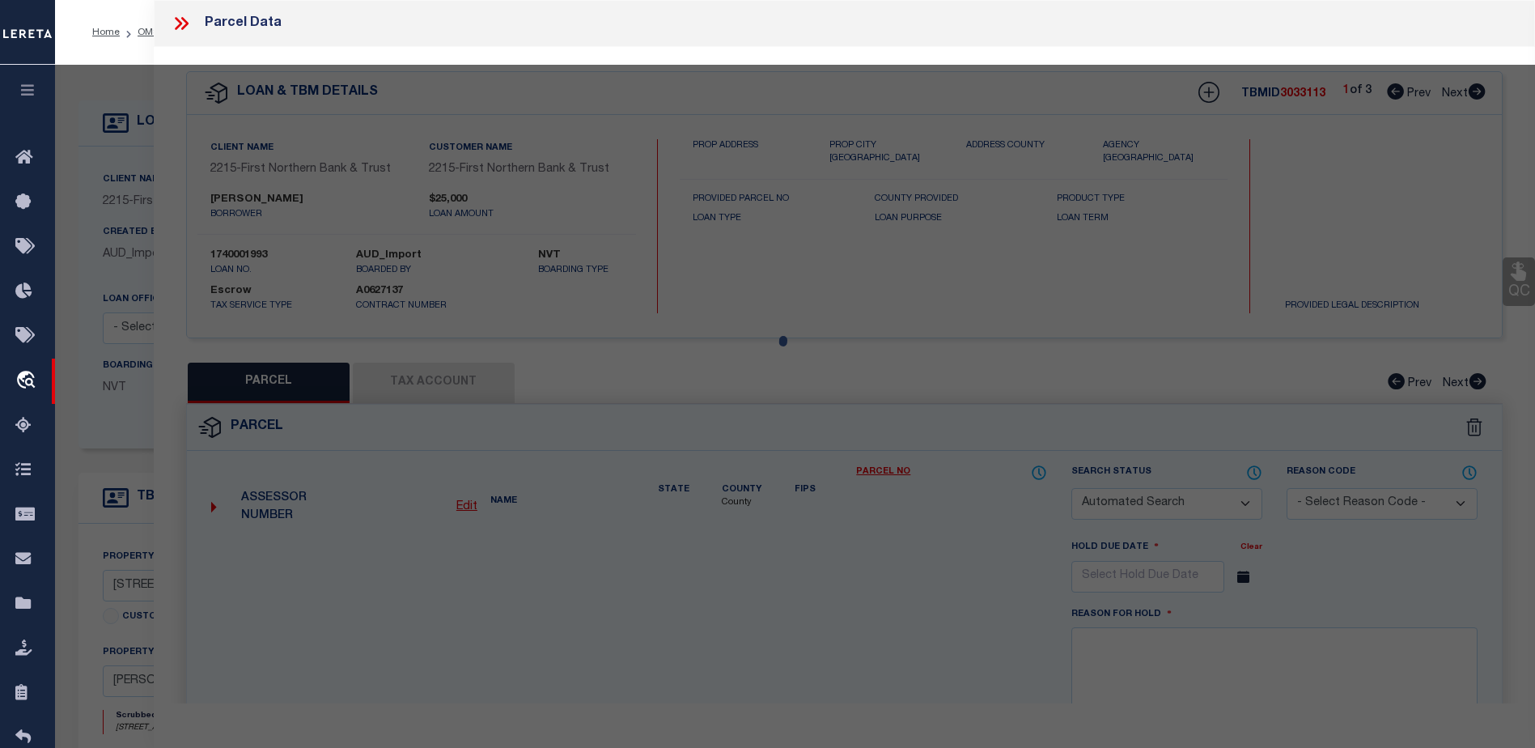
checkbox input "false"
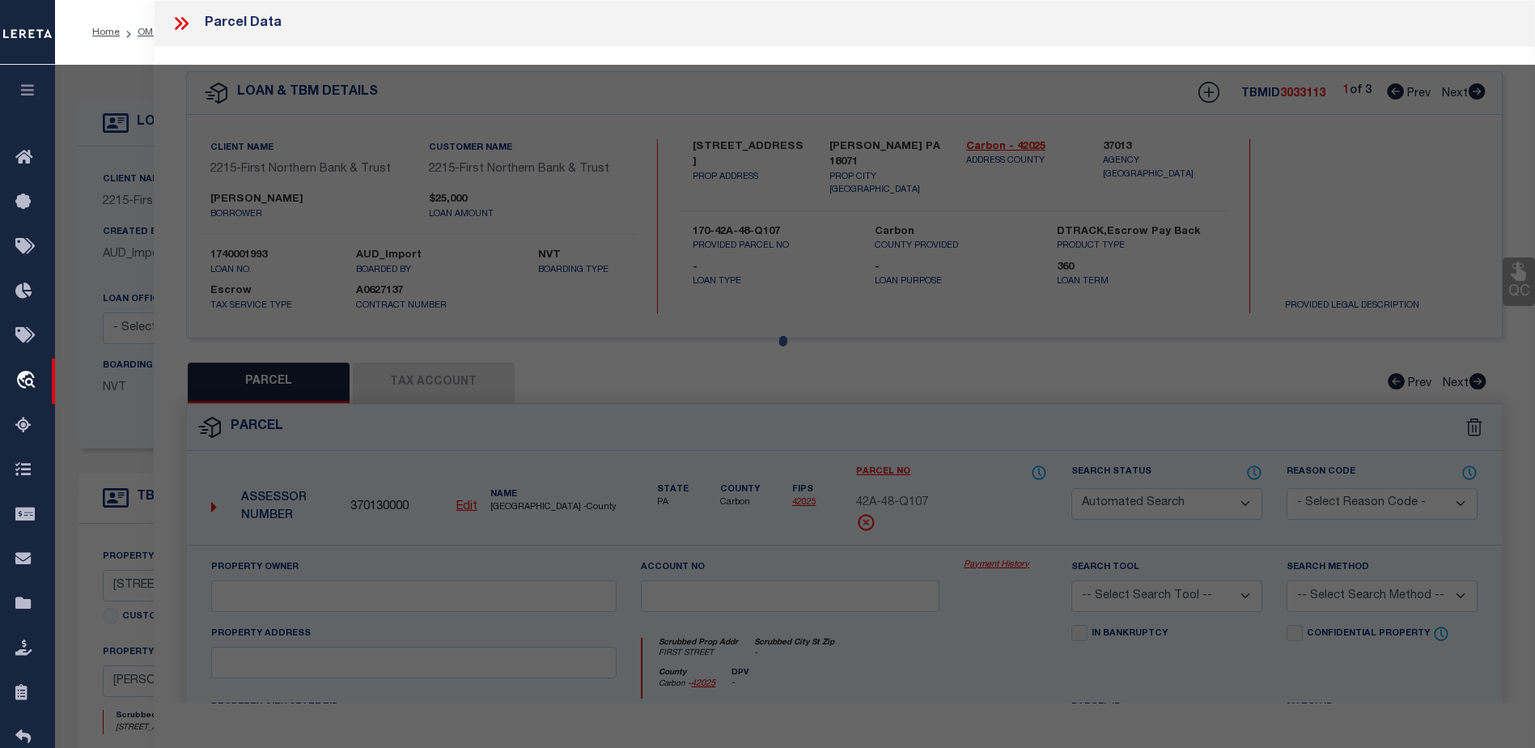
select select "CP"
type input "Heimbach, Ryan & Valerie"
select select
type input "First Street"
checkbox input "false"
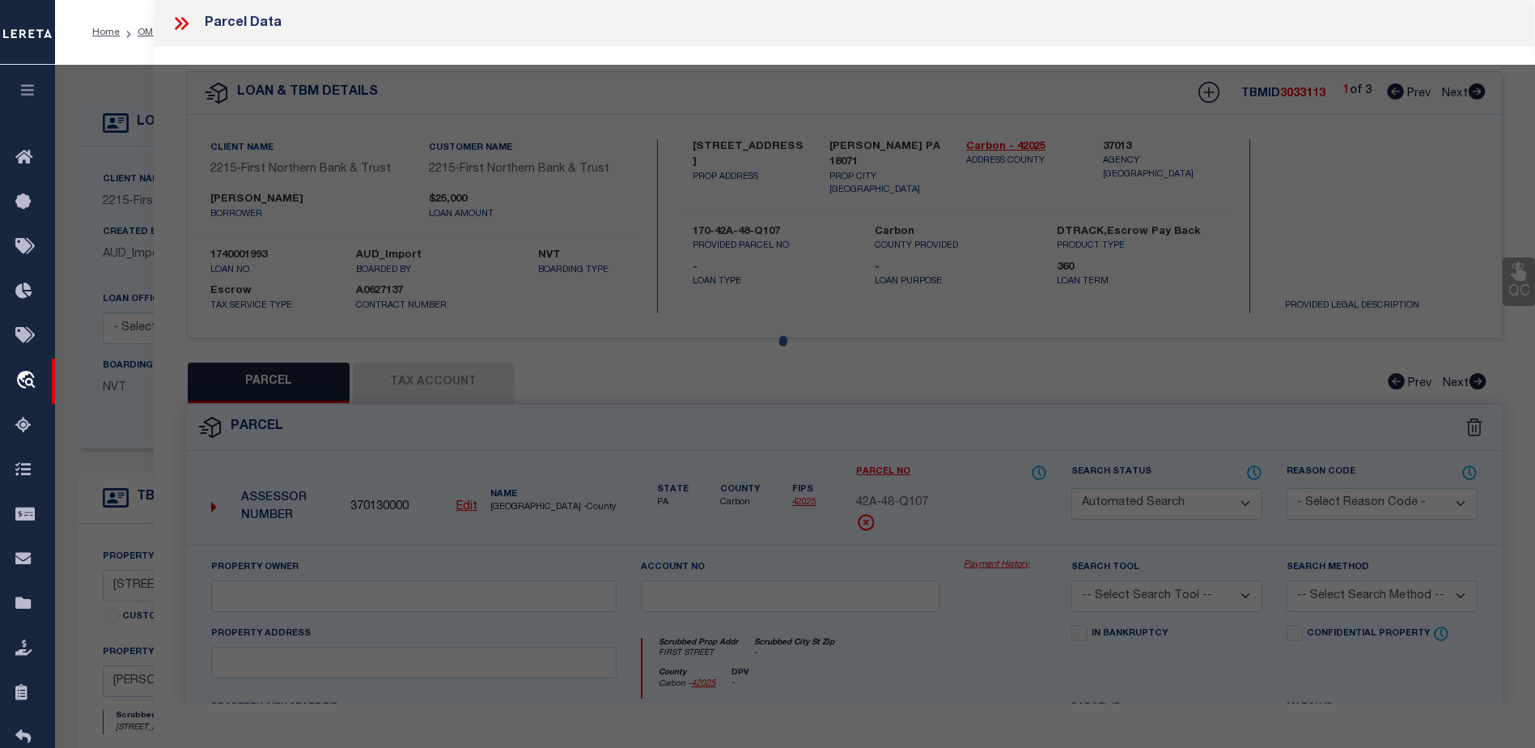
type textarea "Total Acres for this Parcel 0.11"
type textarea "Tax ID Special Project"
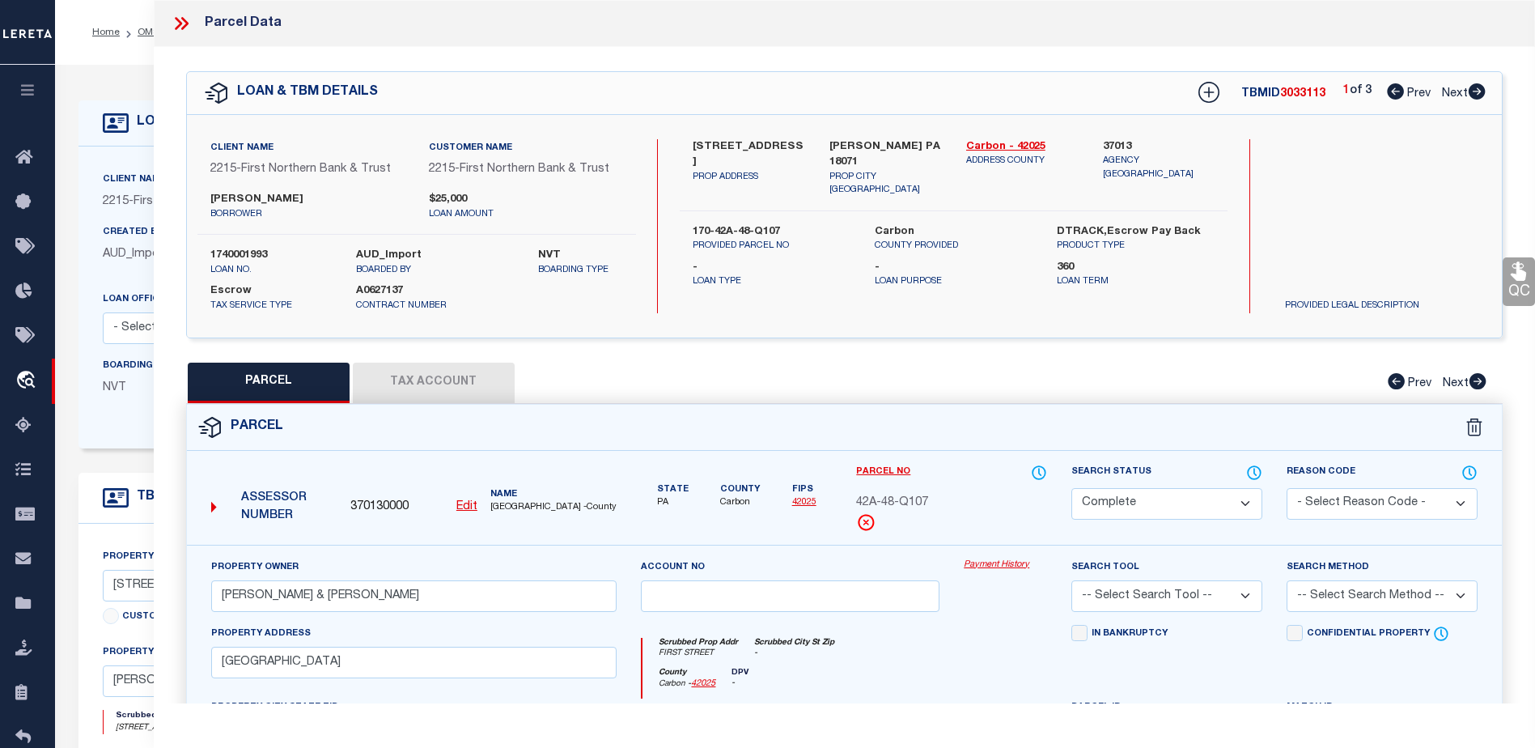
click at [1015, 569] on link "Payment History" at bounding box center [1005, 565] width 83 height 14
click at [1473, 91] on icon at bounding box center [1477, 91] width 17 height 16
select select "AS"
checkbox input "false"
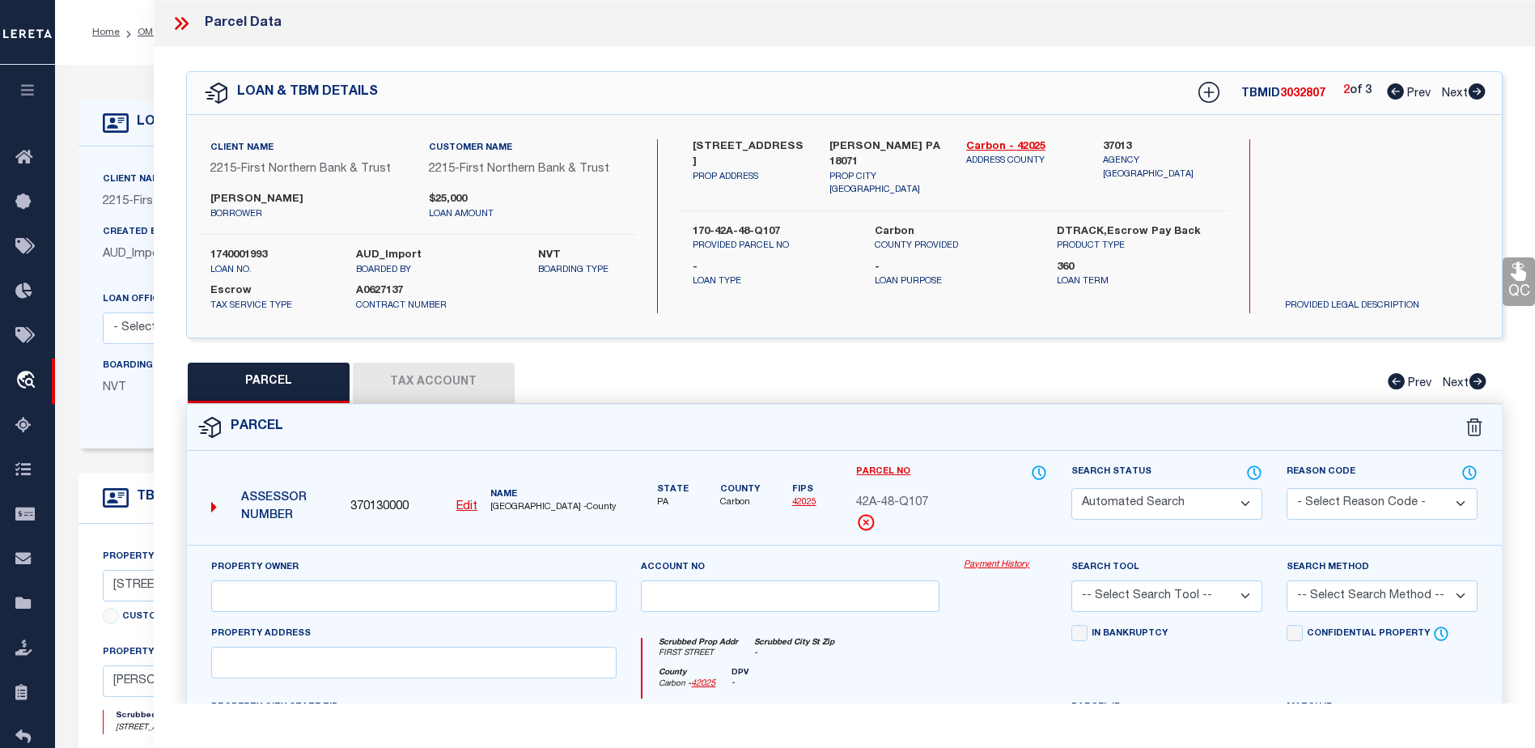
select select "CP"
type input "Heimbach, Ryan & Valerie"
select select
type input "120 Harvard Avenue"
checkbox input "false"
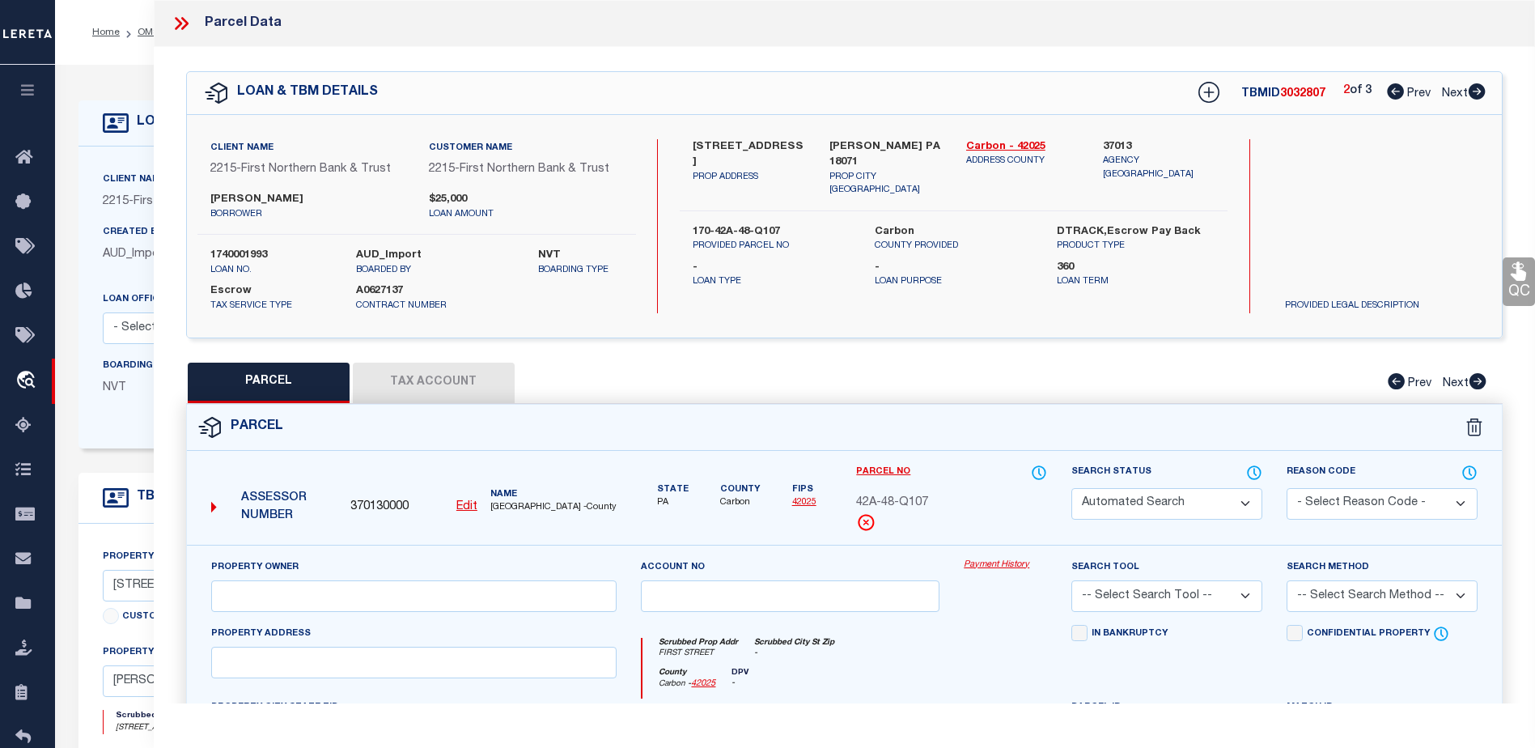
type input "Palmerton PA 18071"
type textarea "Total Acres for this Parcel 0.735"
type textarea "Tax ID Special Project"
click at [1473, 91] on icon at bounding box center [1477, 91] width 17 height 16
select select "AS"
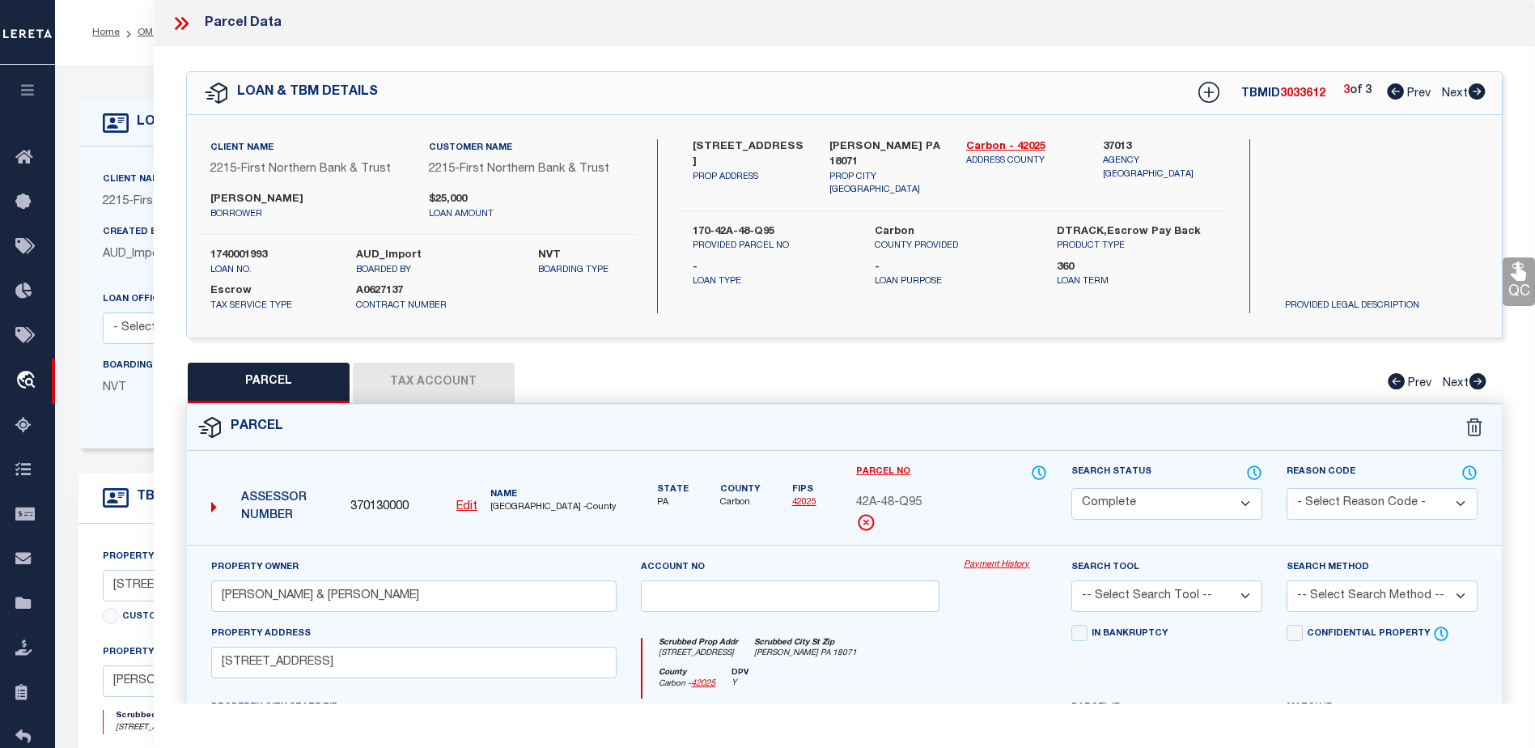
checkbox input "false"
select select "CP"
type input "Heimbach, Ryan & Valerie"
select select
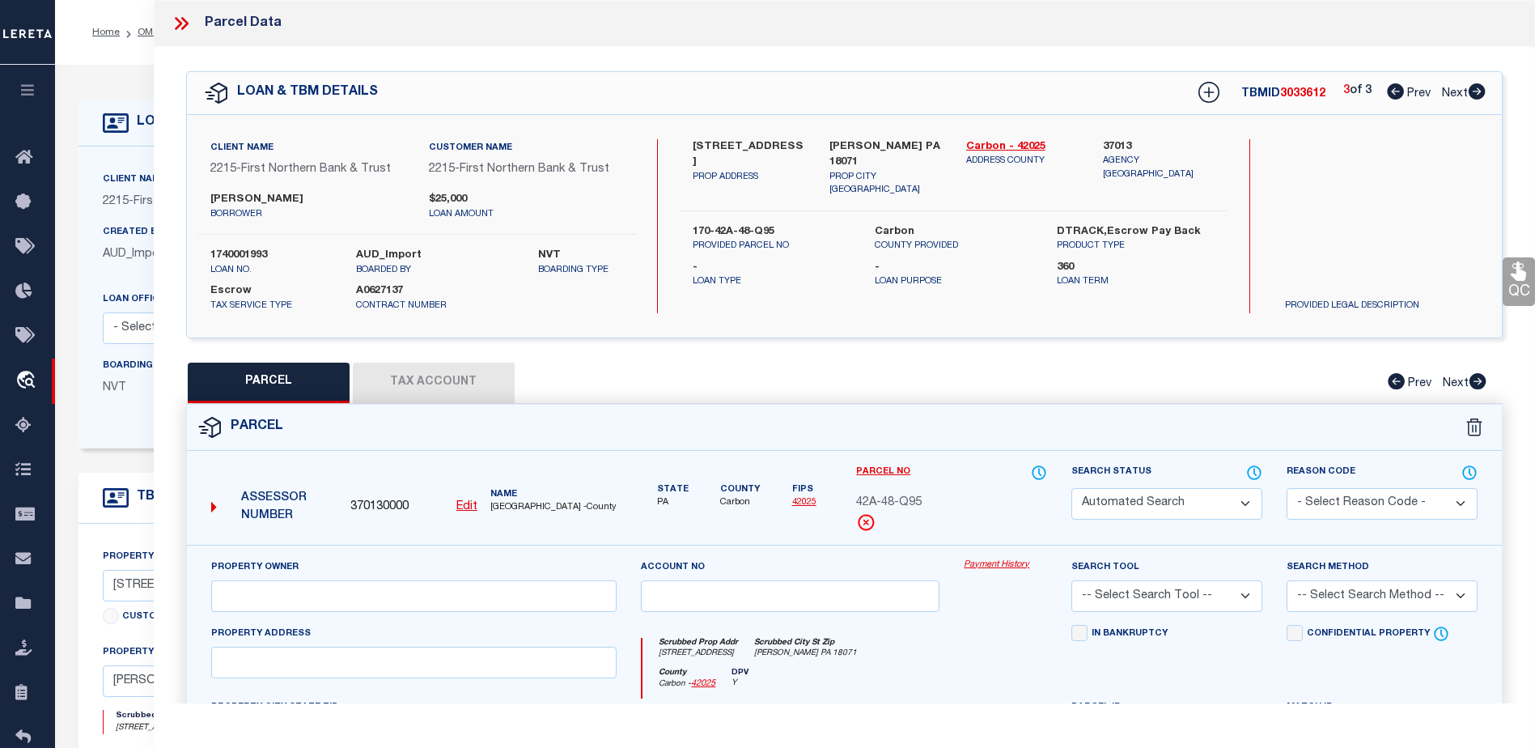
type input "Harvard Avenue"
checkbox input "false"
type input "Palmerton PA 18071"
type textarea "Total Acres for this Parcel 0.12"
type textarea "Tax ID Special Project"
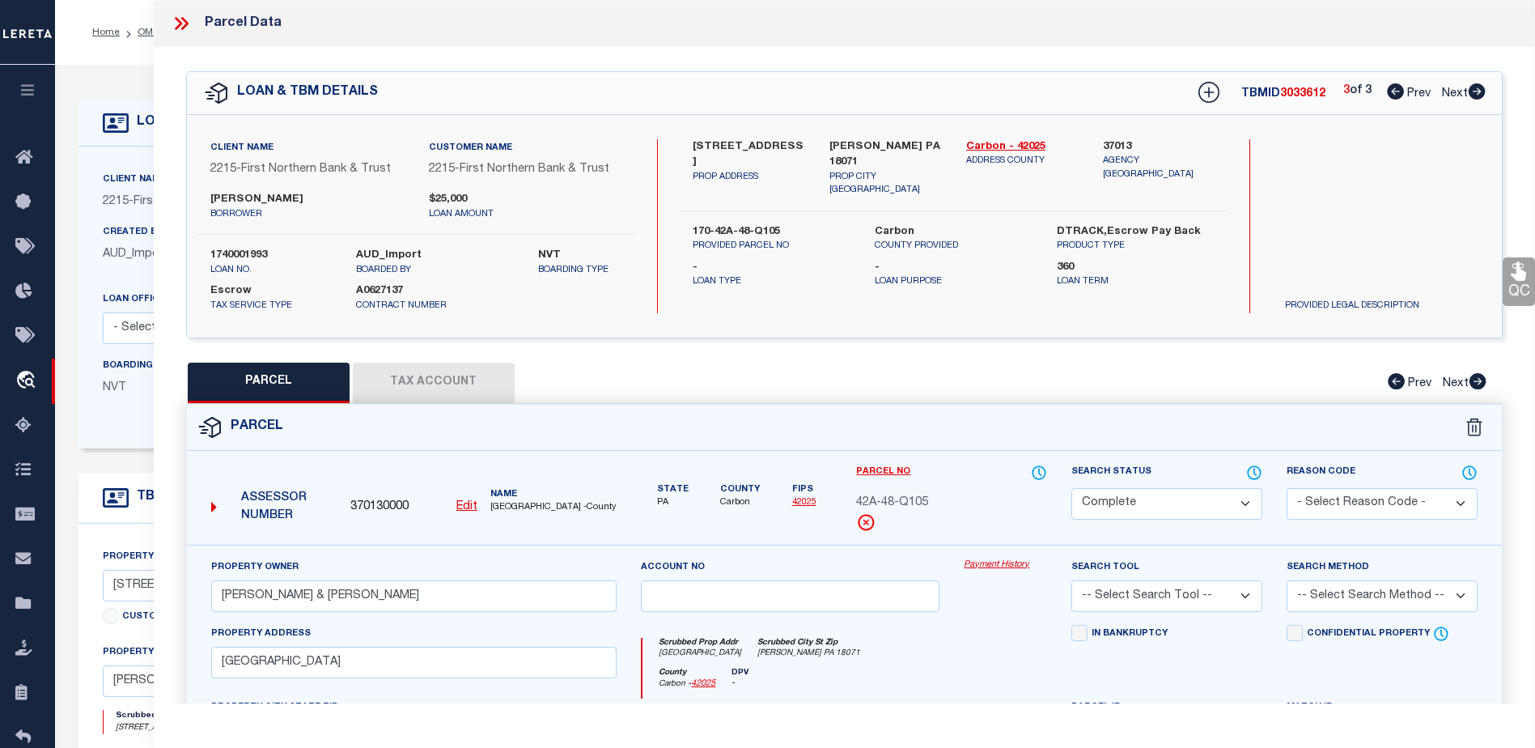
click at [969, 560] on link "Payment History" at bounding box center [1005, 565] width 83 height 14
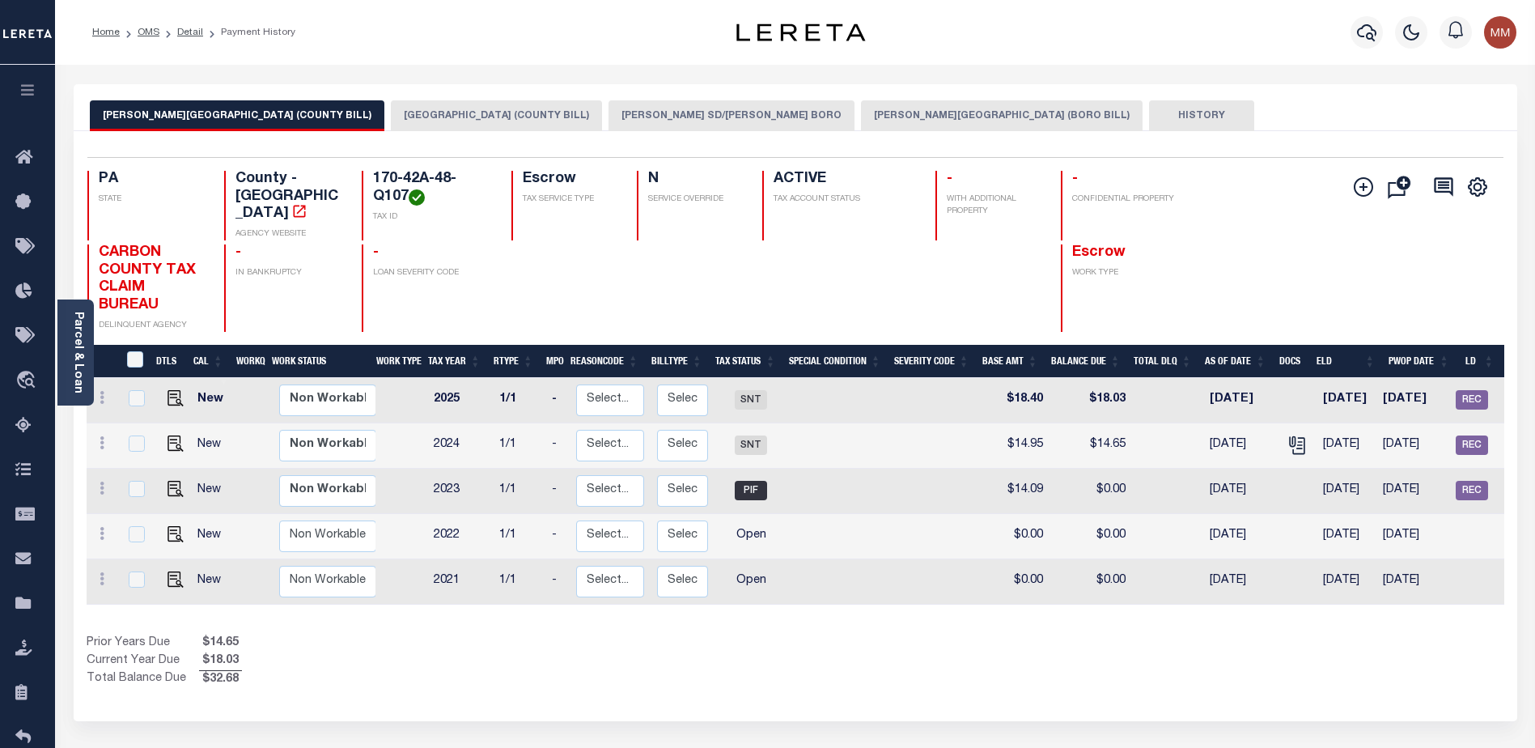
click at [672, 110] on button "[PERSON_NAME] SD/[PERSON_NAME] BORO" at bounding box center [732, 115] width 246 height 31
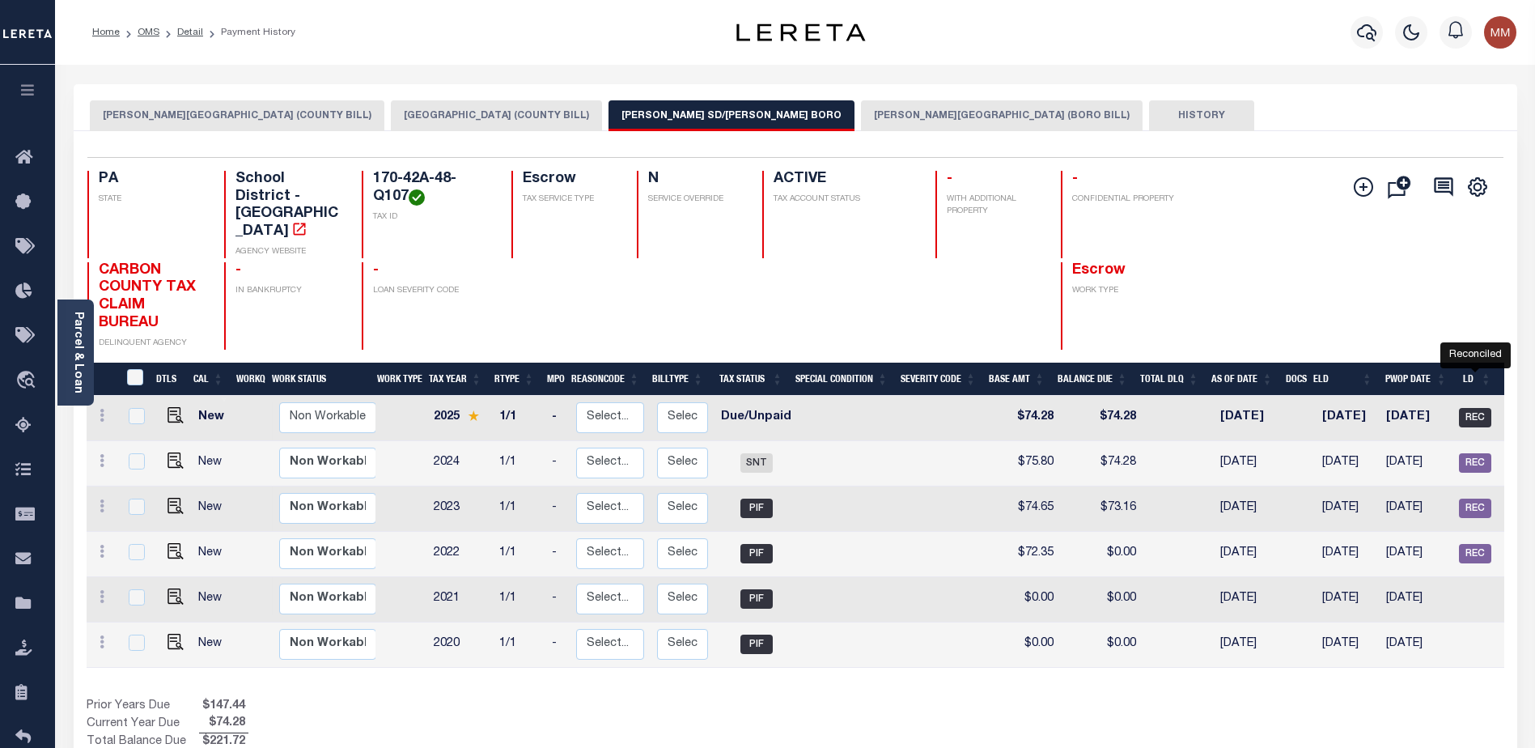
click at [1477, 408] on span "REC" at bounding box center [1475, 417] width 32 height 19
checkbox input "true"
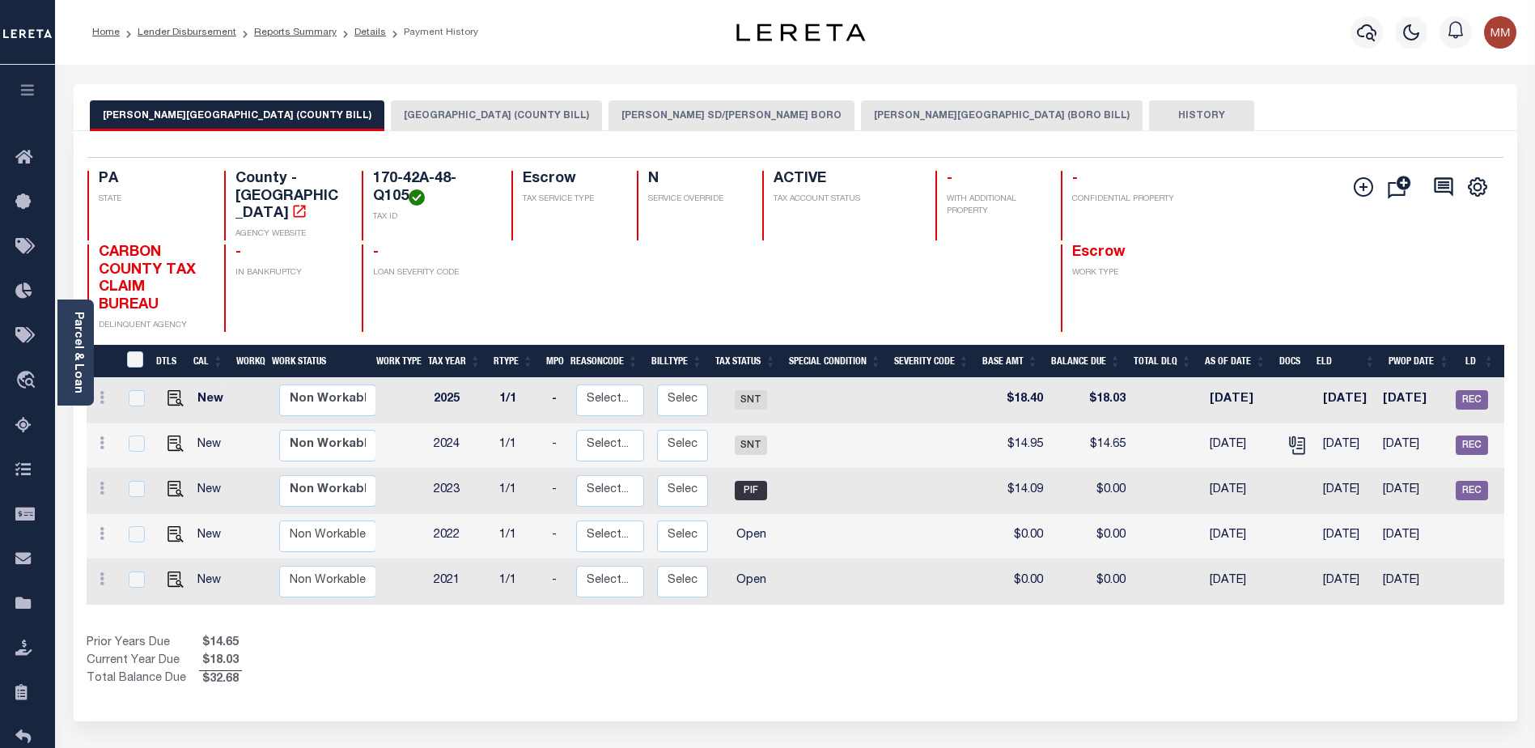
click at [609, 112] on button "[PERSON_NAME] SD/[PERSON_NAME] BORO" at bounding box center [732, 115] width 246 height 31
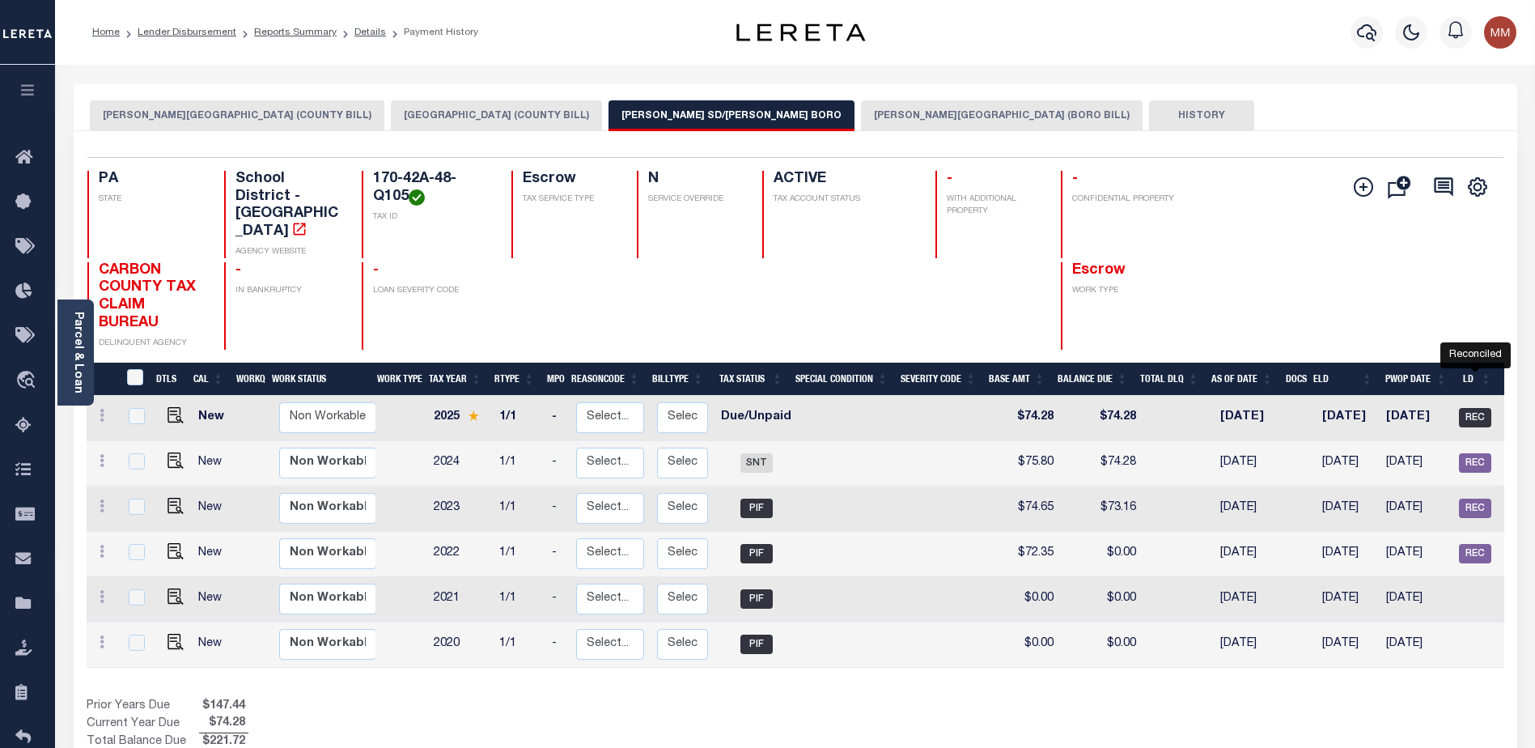
click at [1474, 408] on span "REC" at bounding box center [1475, 417] width 32 height 19
checkbox input "true"
